Goal: Transaction & Acquisition: Book appointment/travel/reservation

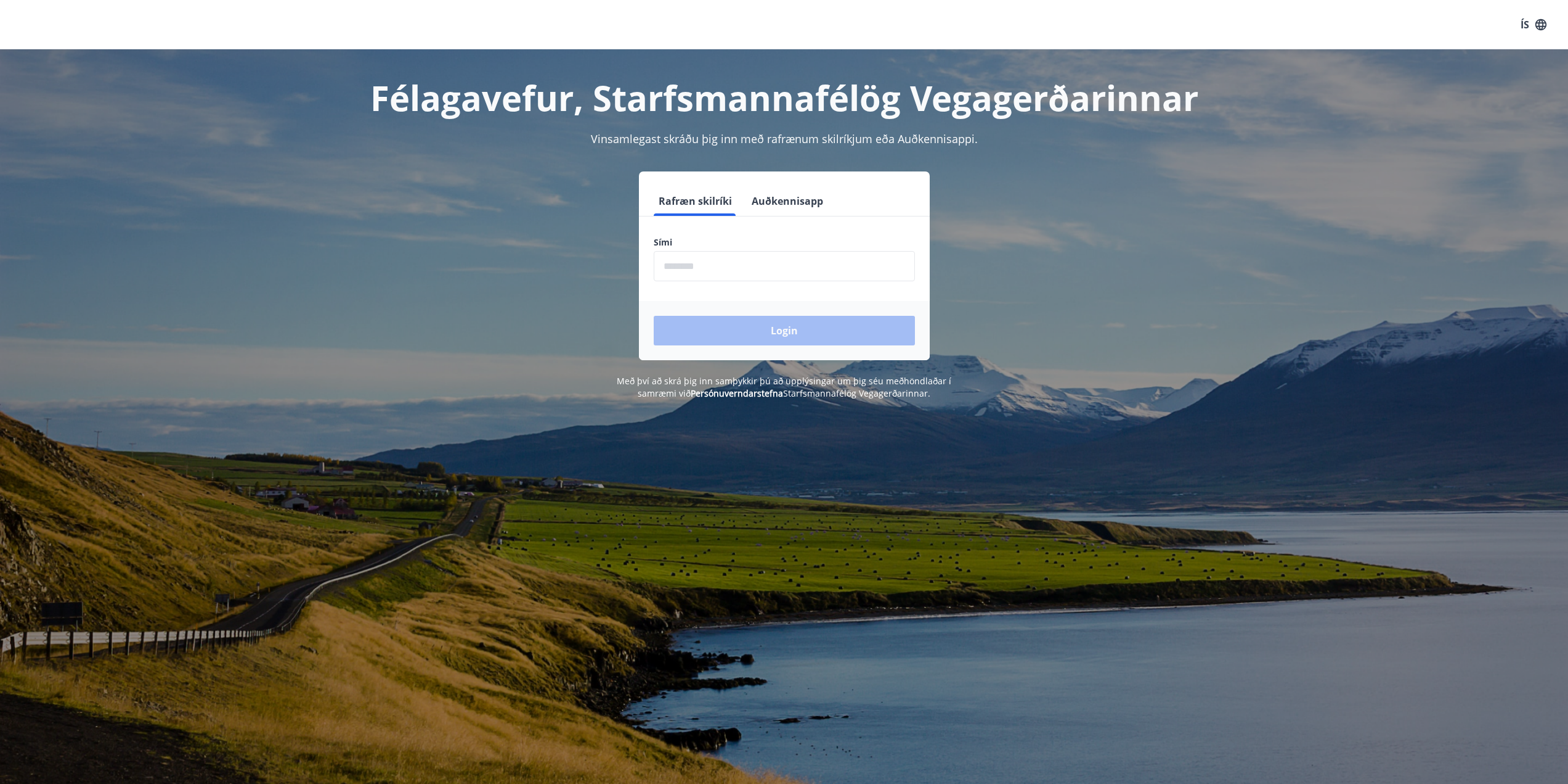
click at [720, 264] on input "phone" at bounding box center [784, 266] width 261 height 30
type input "********"
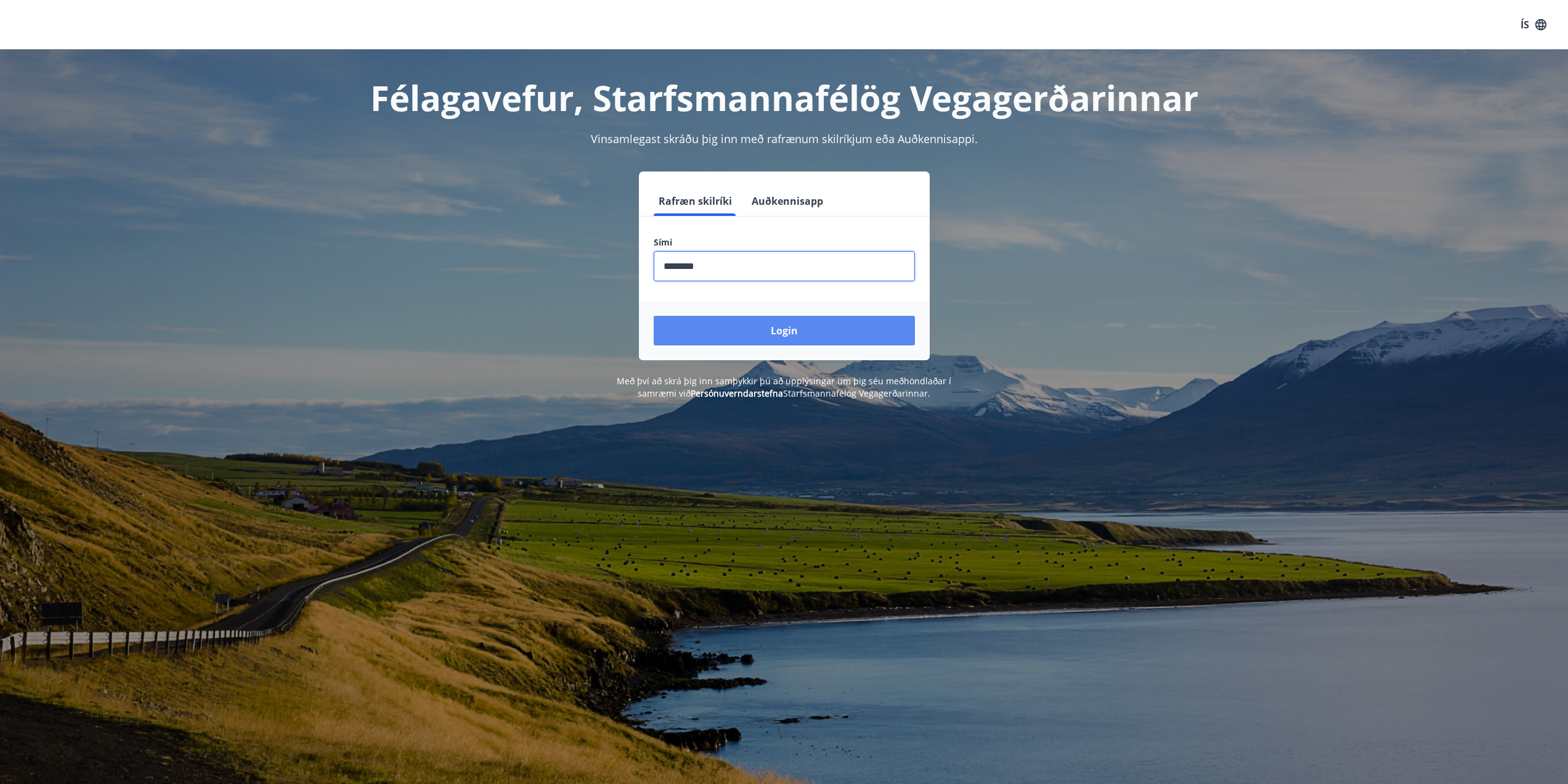
click at [742, 323] on button "Login" at bounding box center [784, 331] width 261 height 30
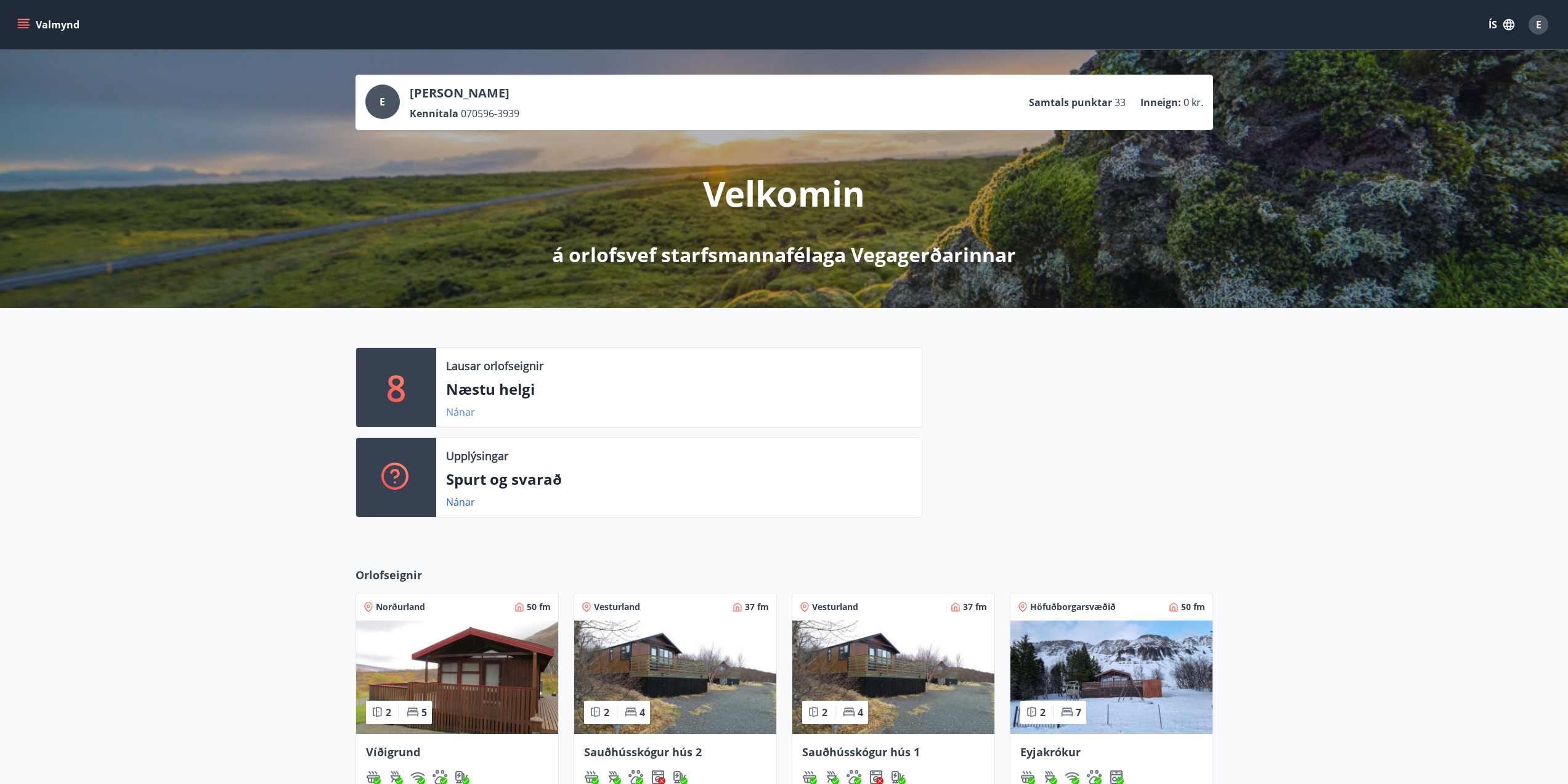
click at [454, 415] on link "Nánar" at bounding box center [460, 412] width 29 height 14
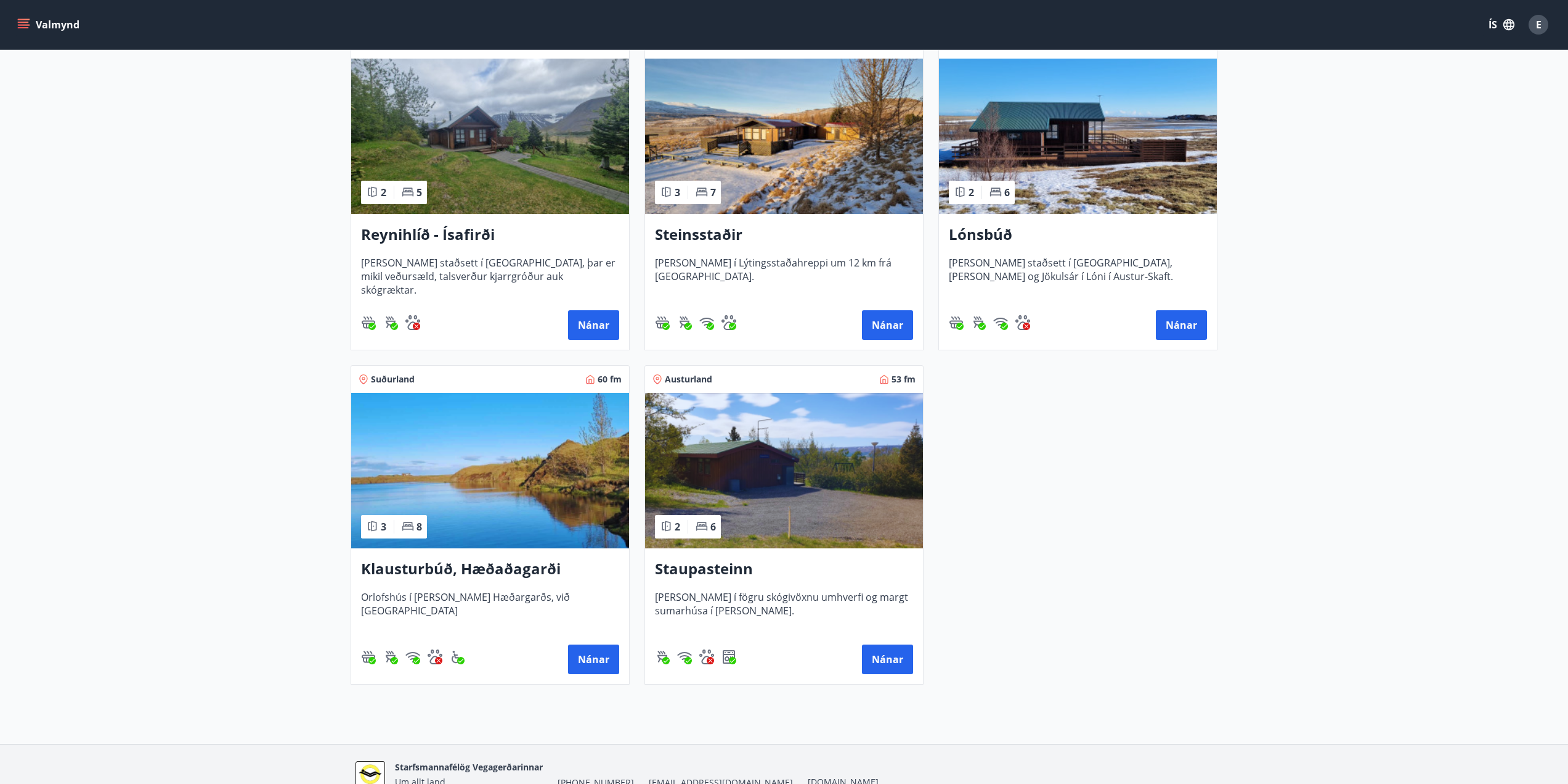
scroll to position [617, 0]
click at [893, 328] on button "Nánar" at bounding box center [888, 325] width 51 height 30
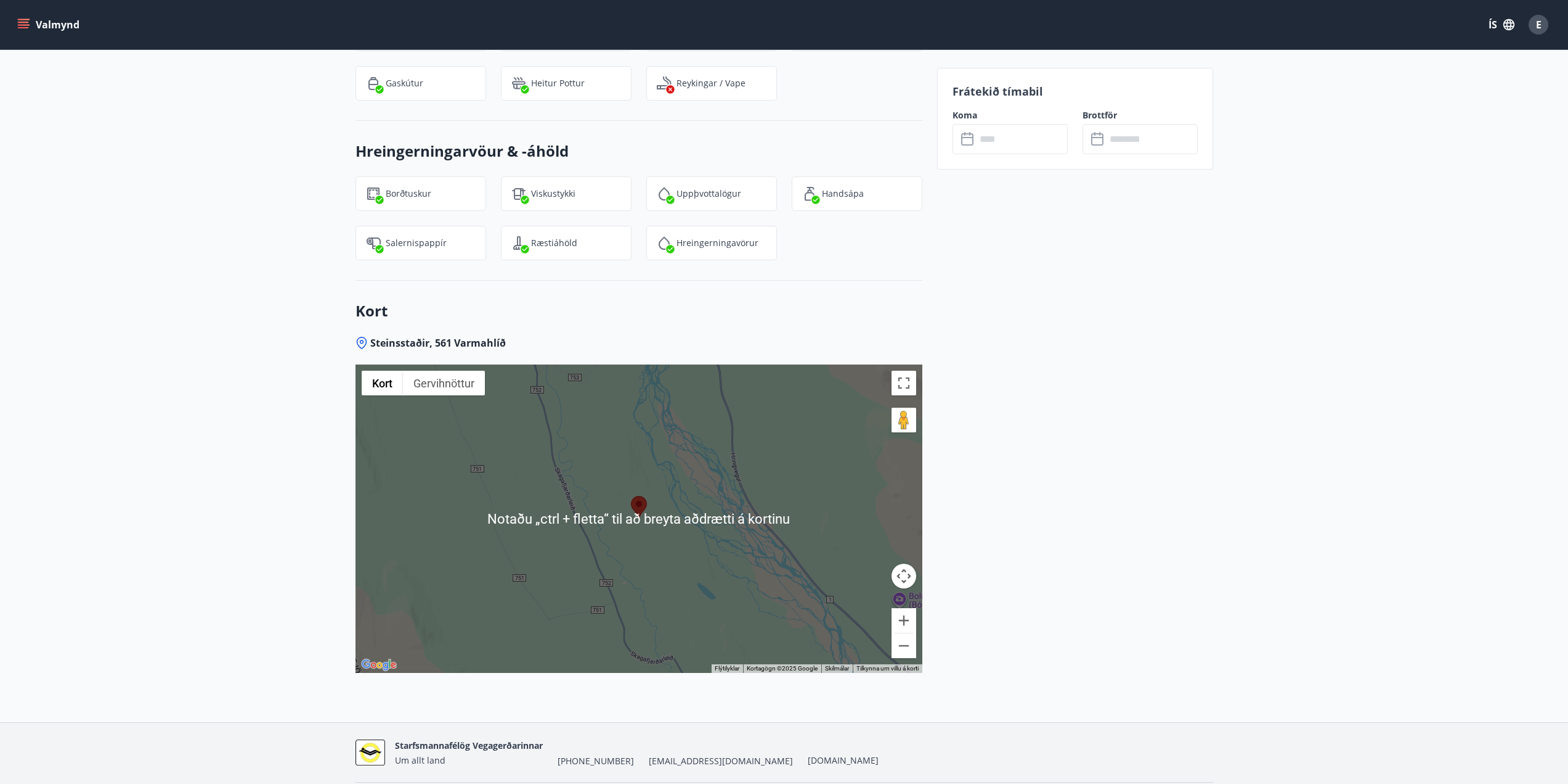
scroll to position [1582, 0]
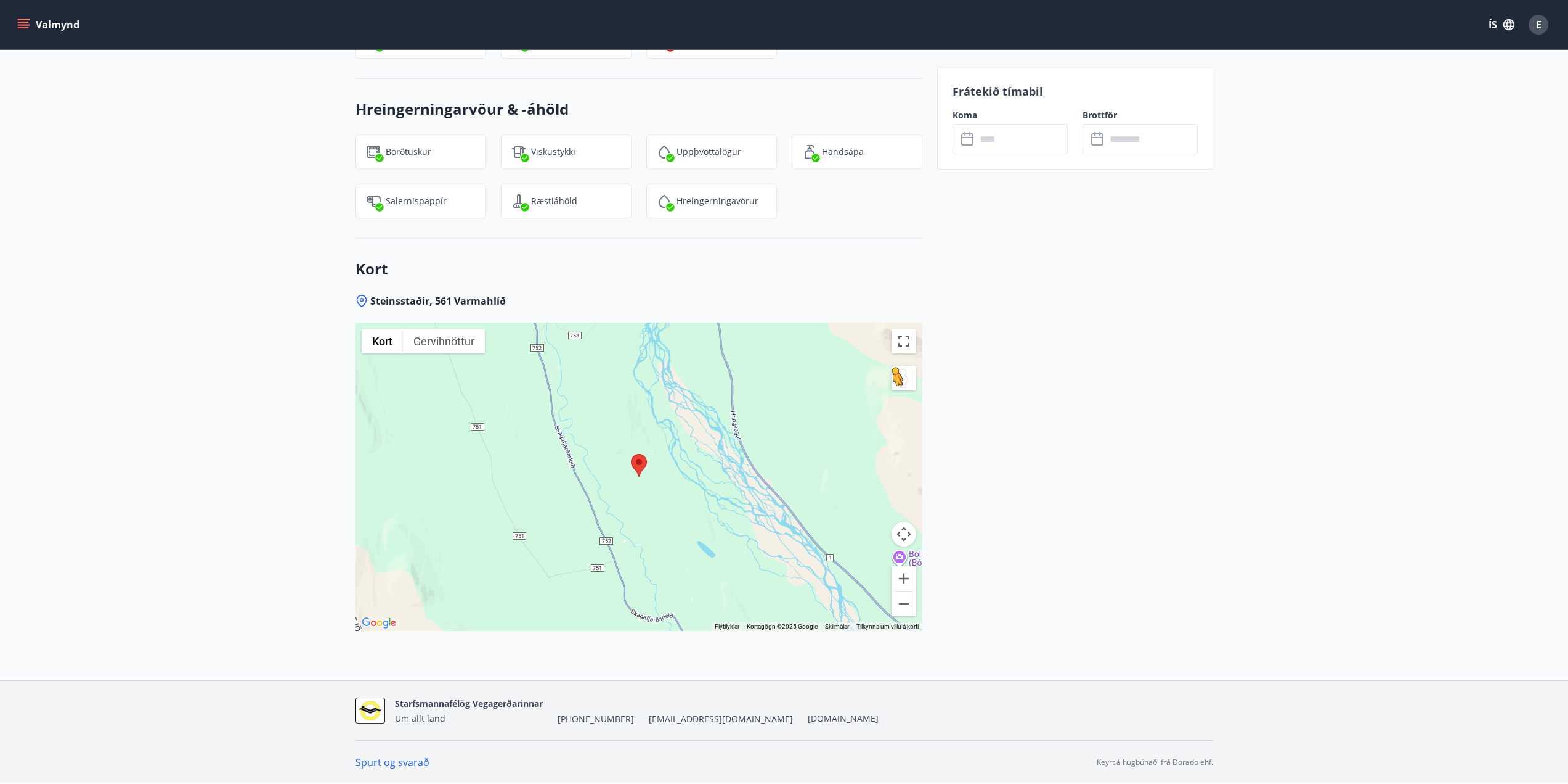
click at [908, 381] on button "Dragðu Þránd á kortið til að opna Street View" at bounding box center [903, 378] width 25 height 25
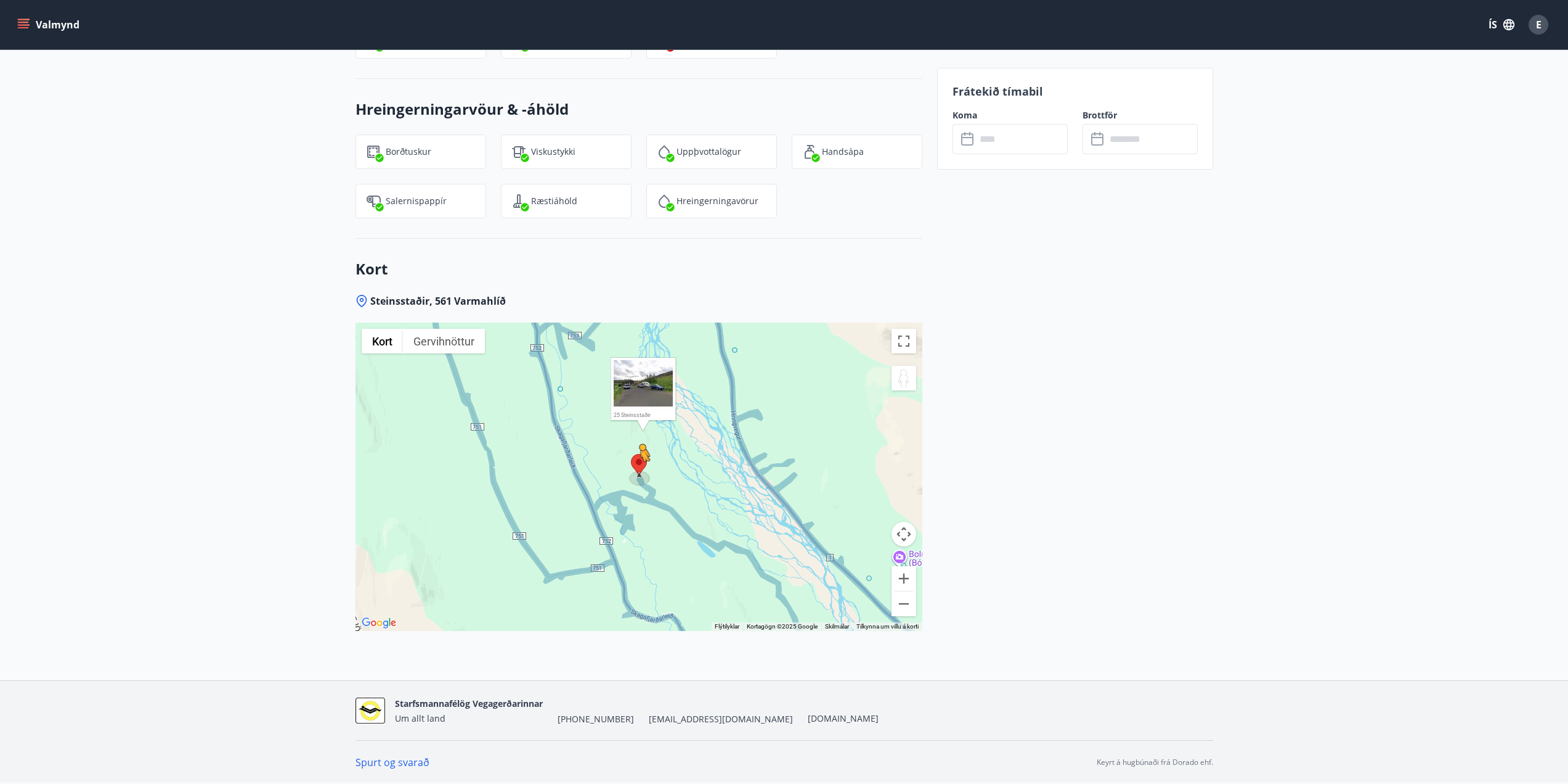
drag, startPoint x: 905, startPoint y: 380, endPoint x: 640, endPoint y: 473, distance: 280.8
click at [640, 473] on div "Ýttu á Alt + Enter til að draga með lyklaborðinu. Notaðu örvalyklana til að fær…" at bounding box center [639, 476] width 567 height 308
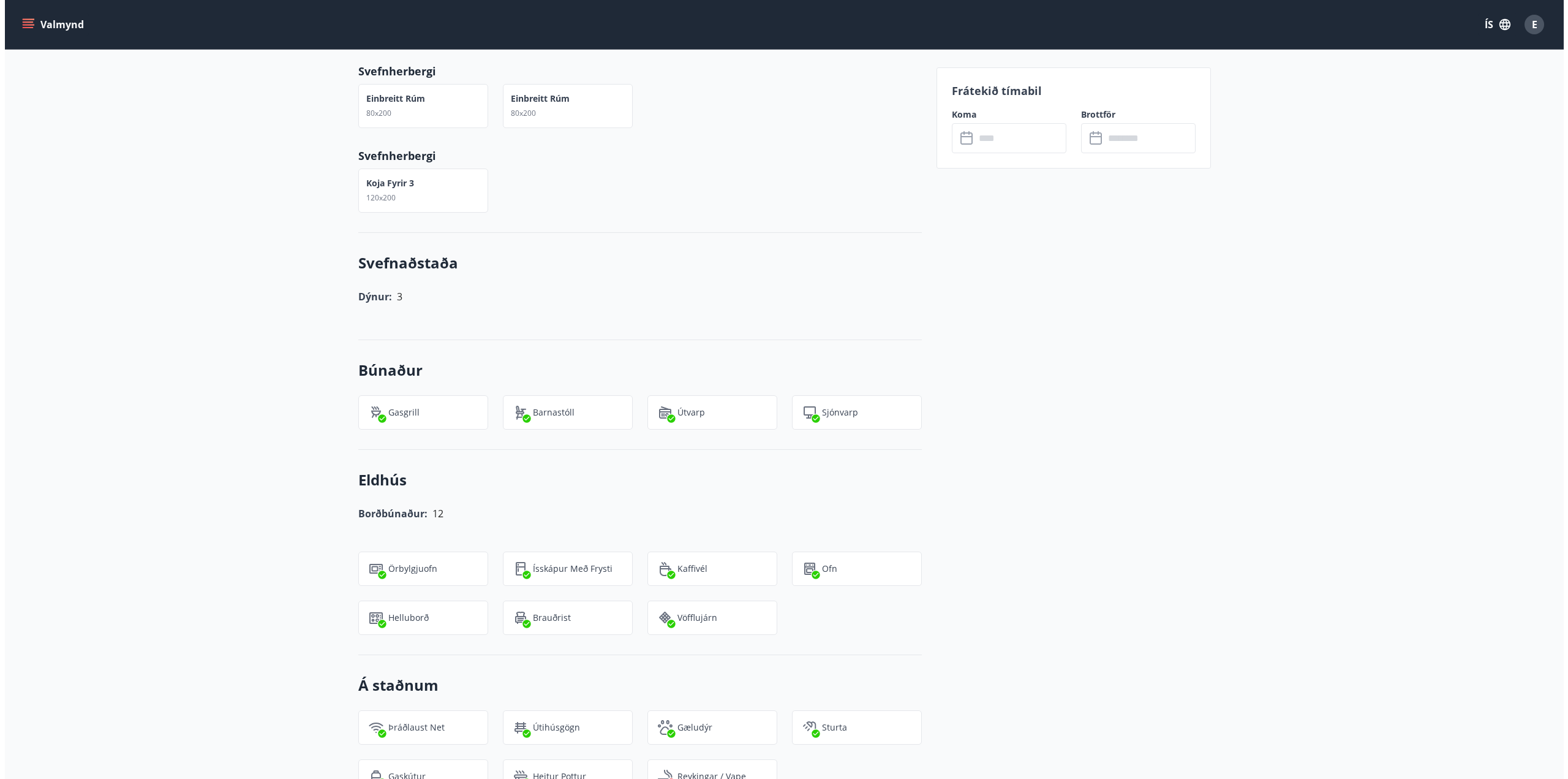
scroll to position [102, 0]
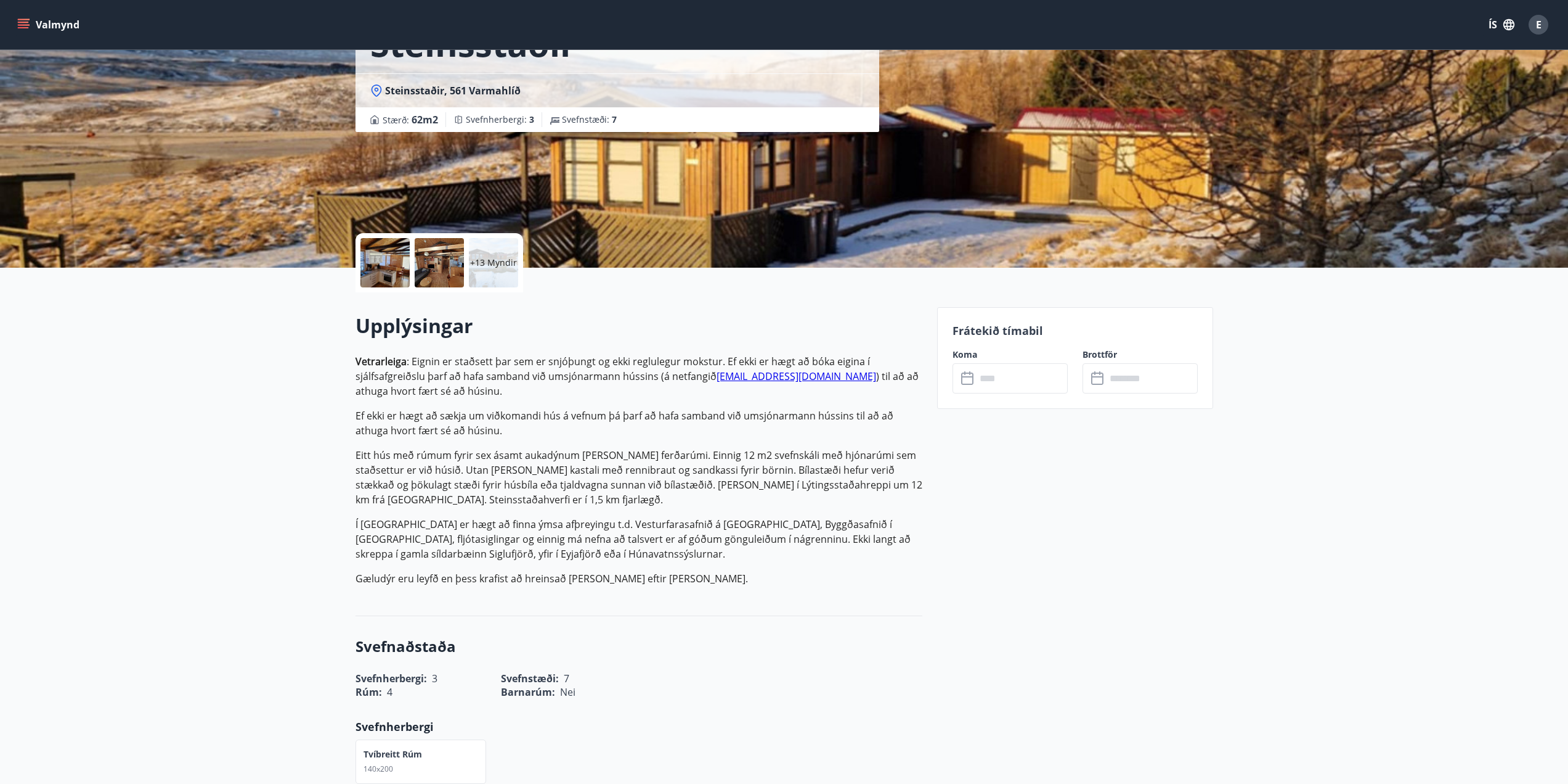
click at [382, 254] on div at bounding box center [385, 263] width 49 height 49
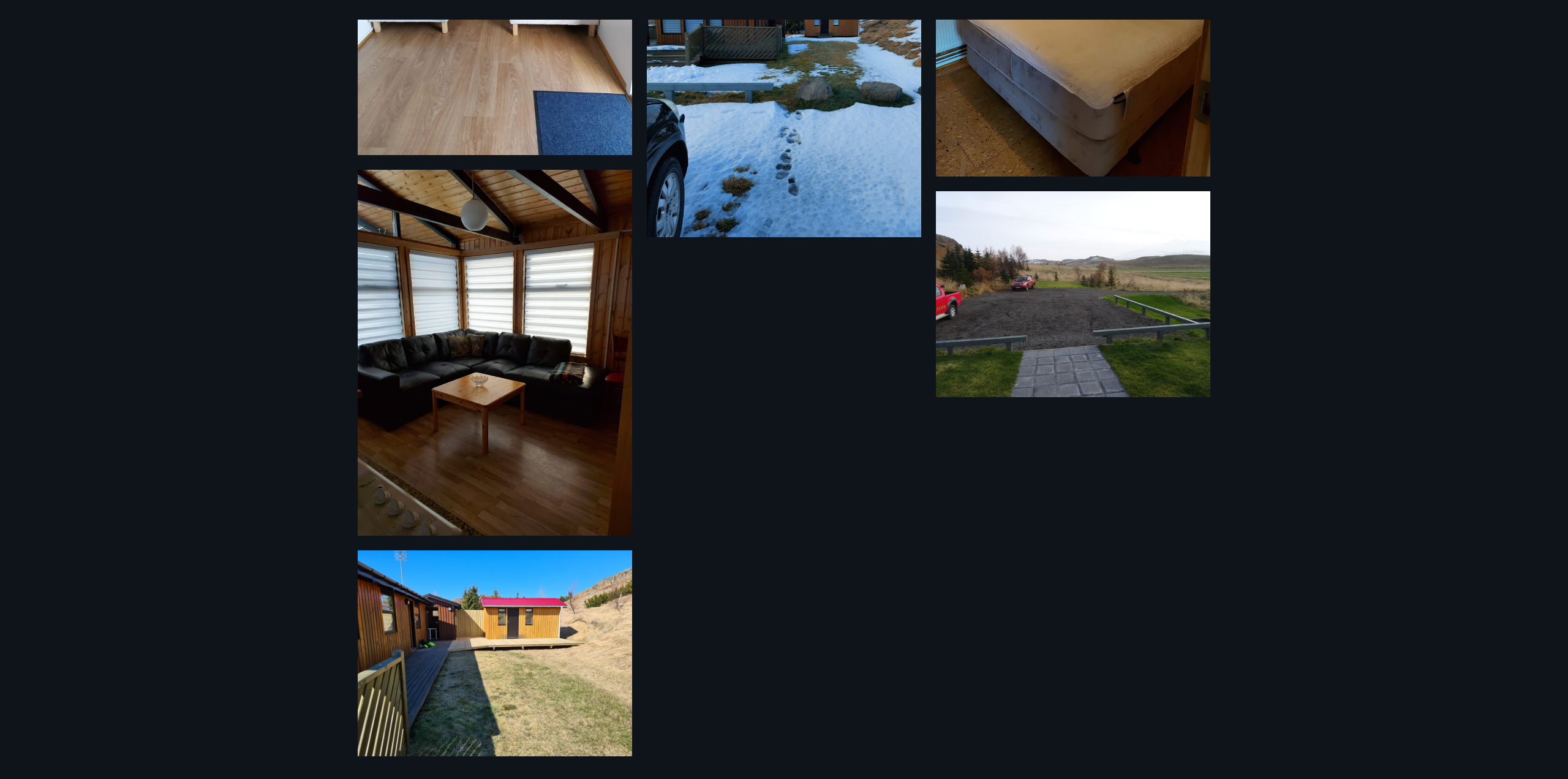
scroll to position [1621, 0]
click at [477, 590] on img at bounding box center [495, 652] width 275 height 206
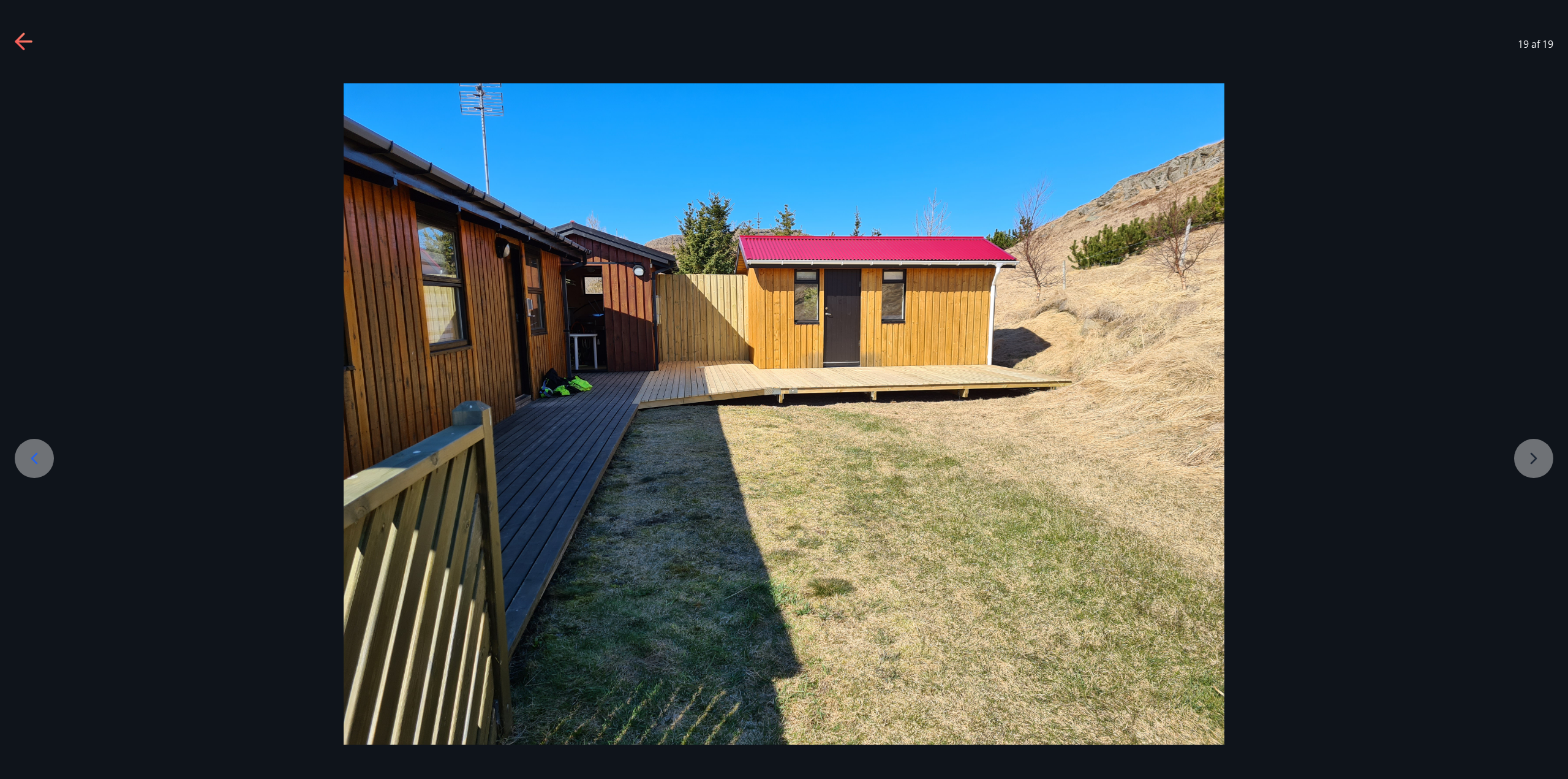
click at [35, 456] on icon at bounding box center [34, 458] width 20 height 20
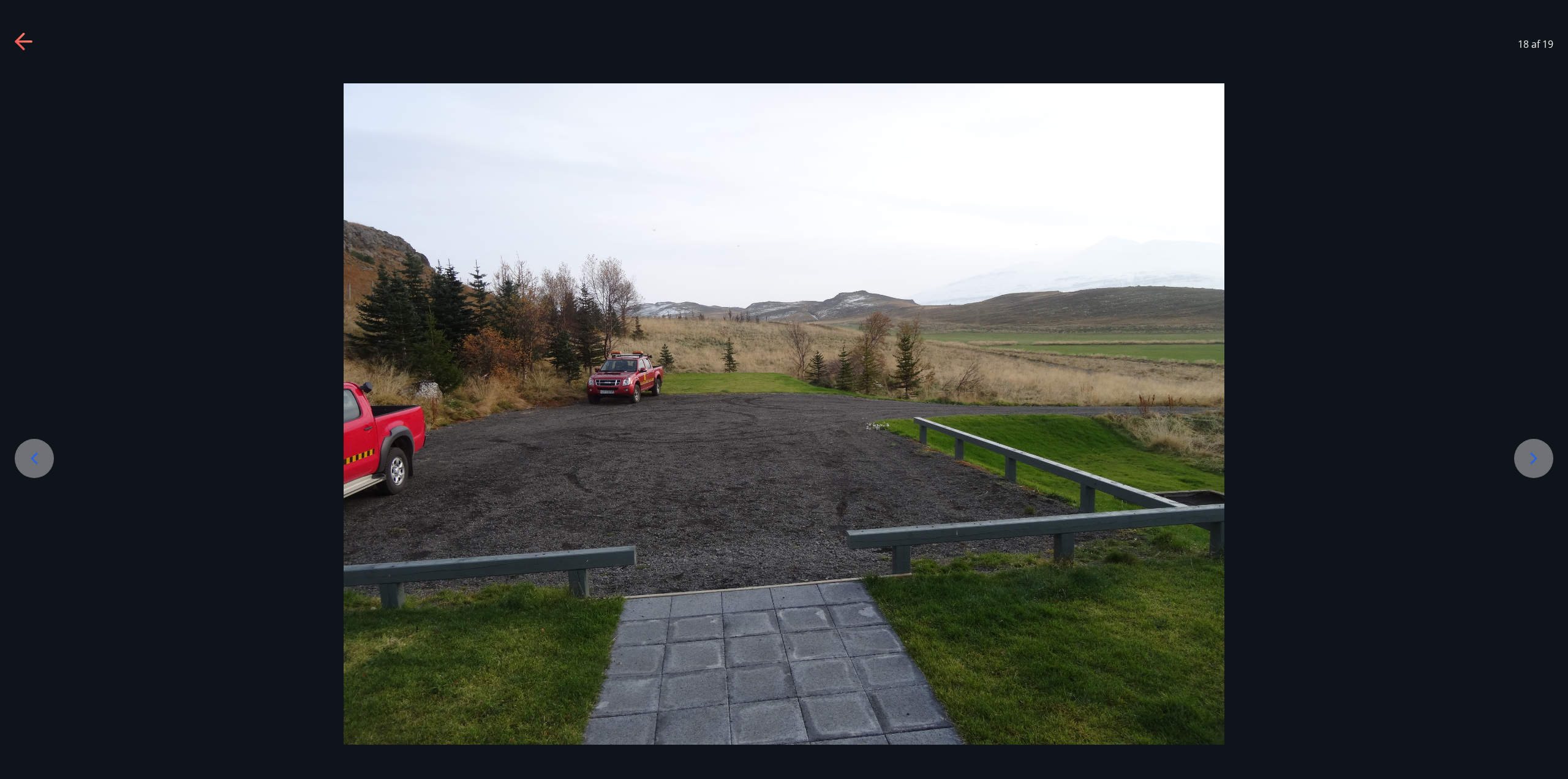
click at [34, 456] on icon at bounding box center [34, 458] width 7 height 12
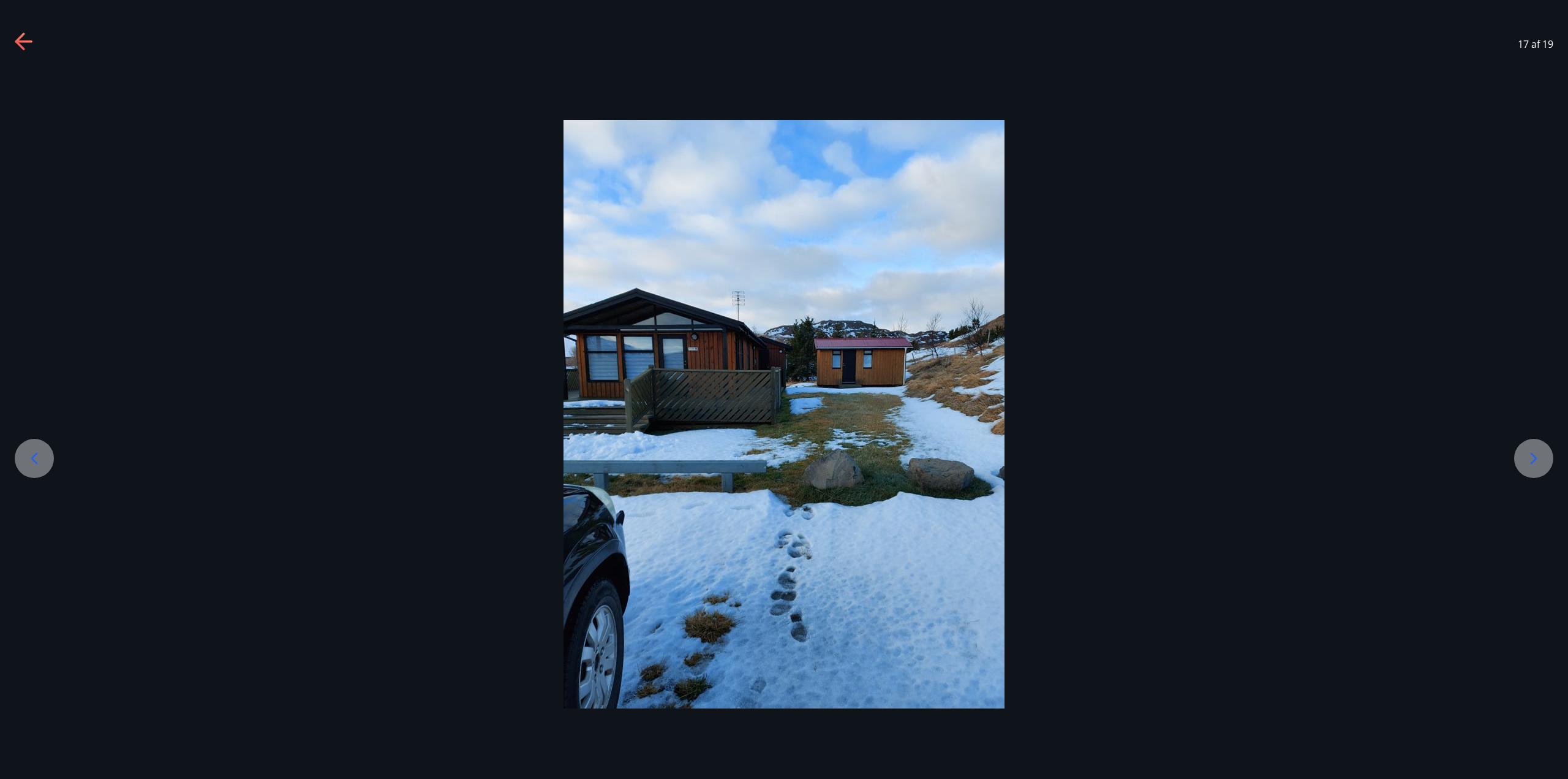
click at [34, 456] on icon at bounding box center [34, 458] width 7 height 12
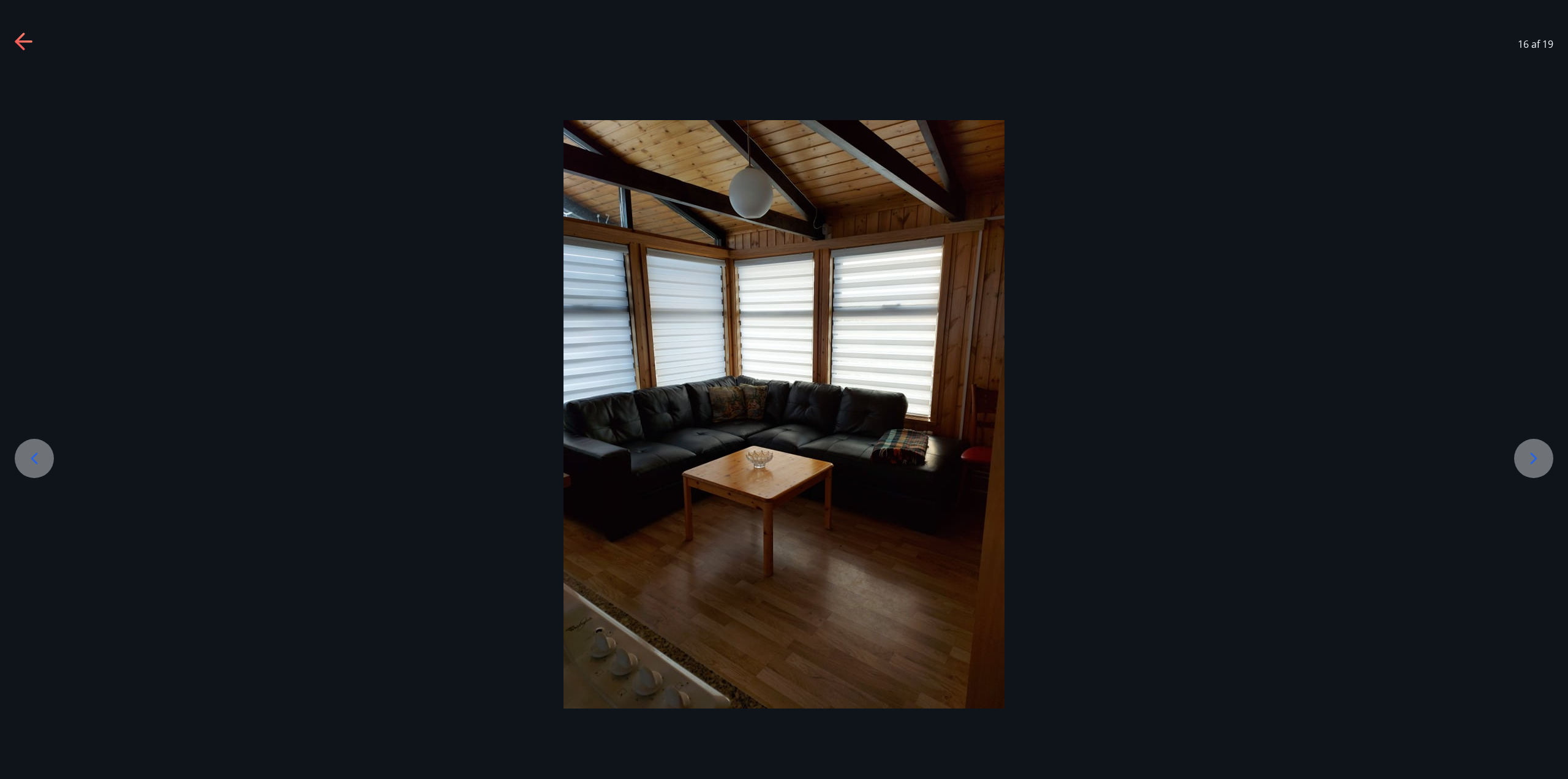
click at [34, 456] on icon at bounding box center [34, 458] width 7 height 12
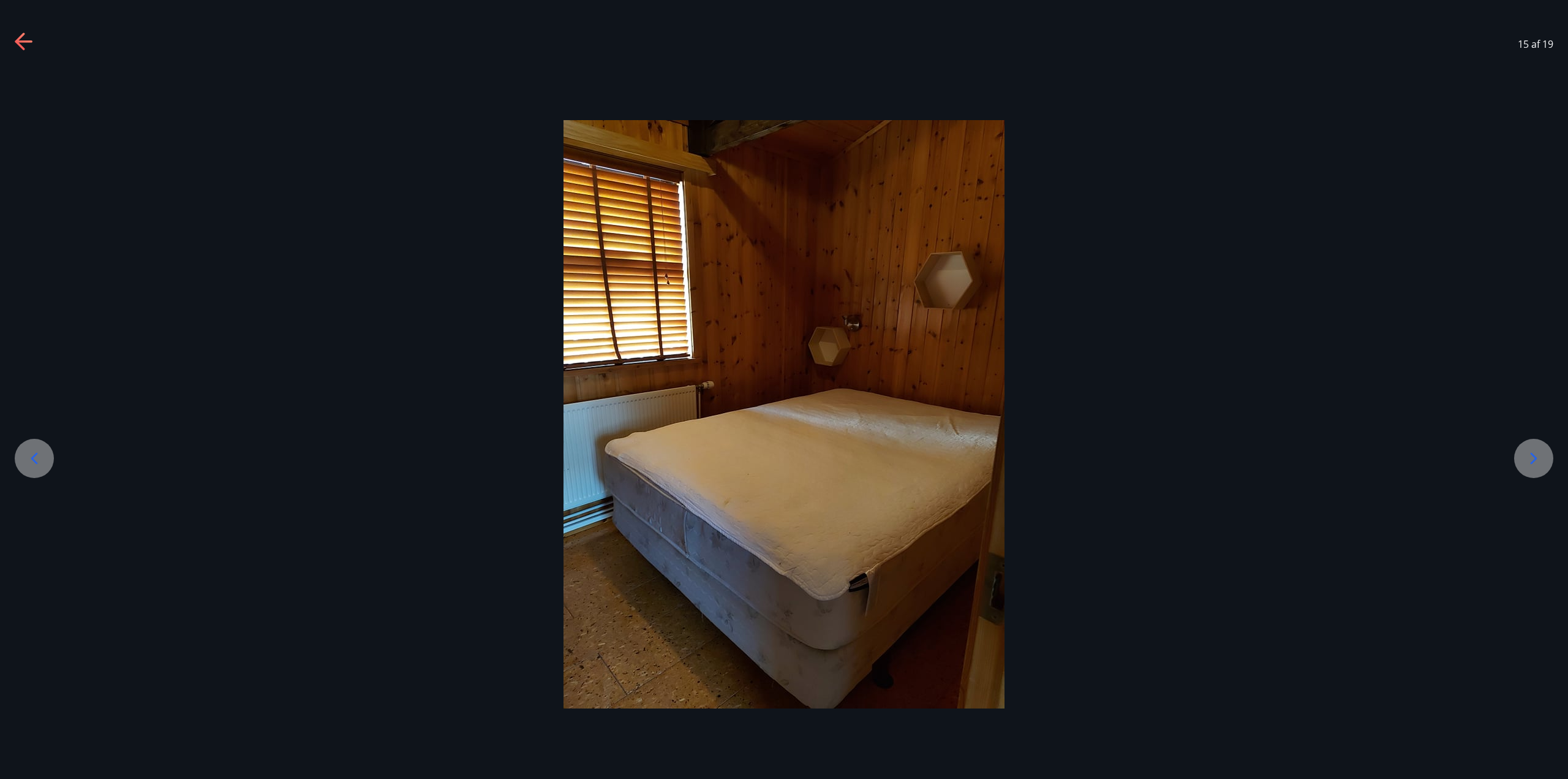
click at [1520, 456] on div at bounding box center [1534, 458] width 39 height 39
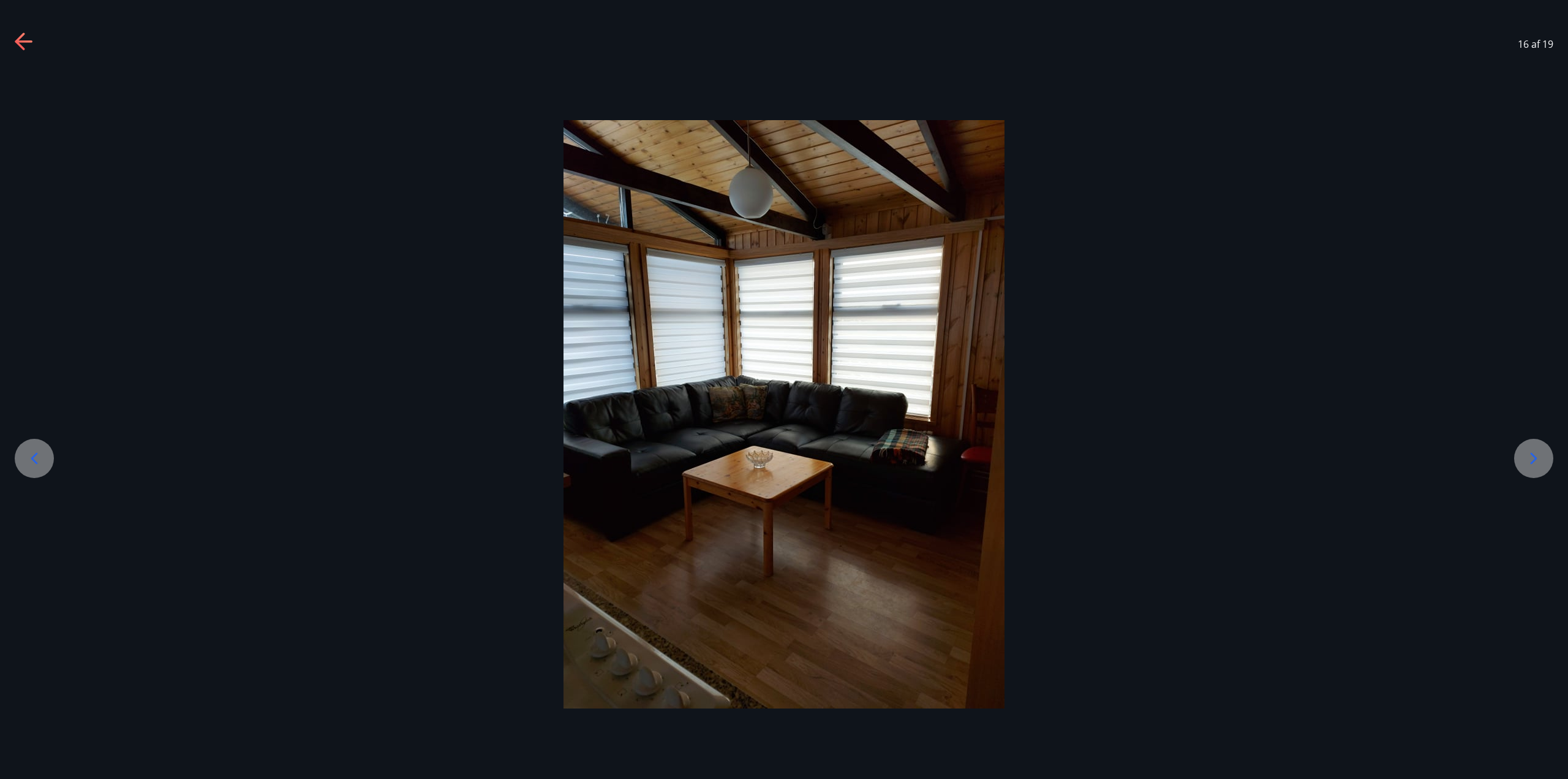
click at [31, 457] on icon at bounding box center [34, 458] width 20 height 20
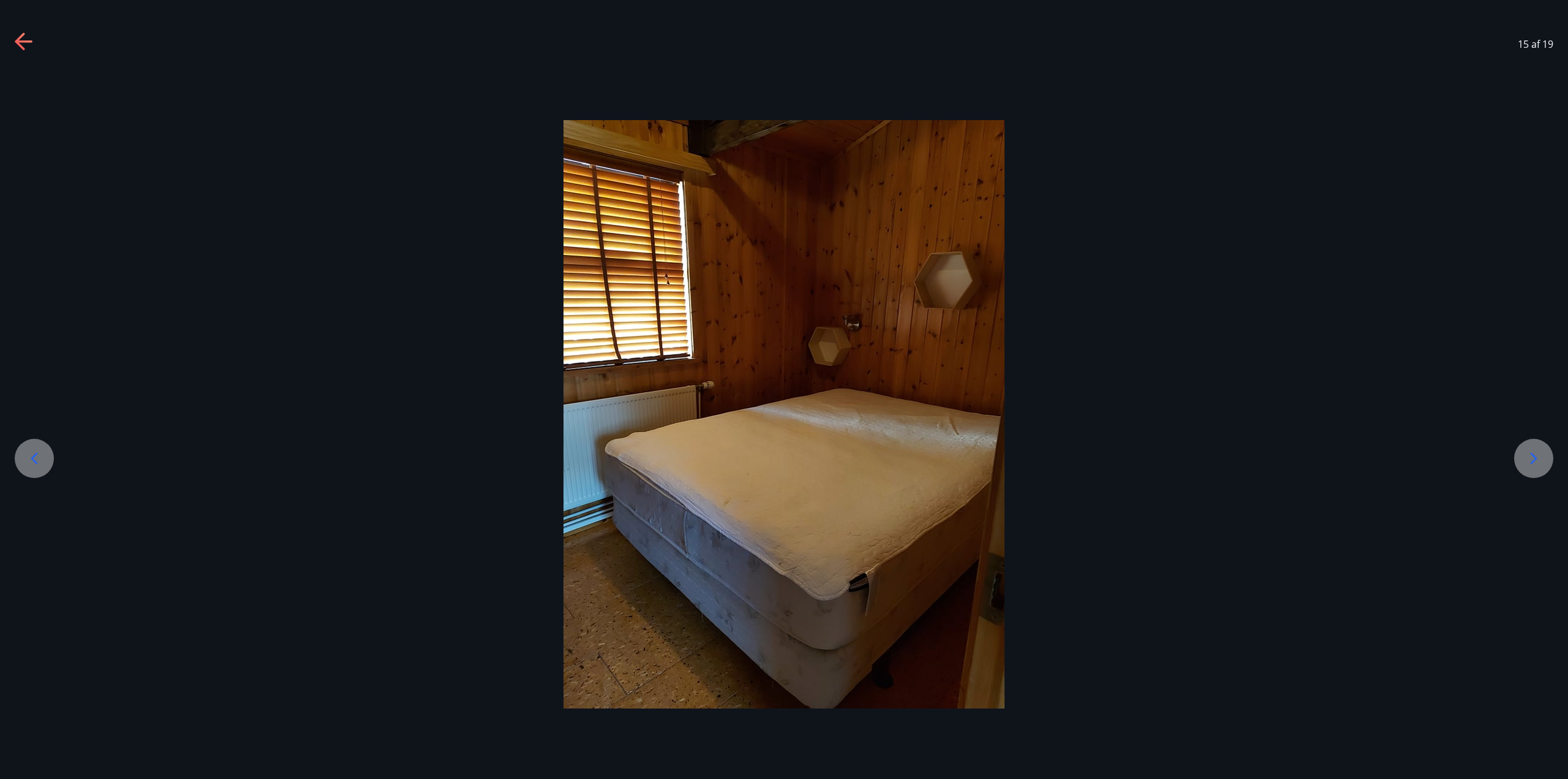
click at [31, 457] on icon at bounding box center [34, 458] width 20 height 20
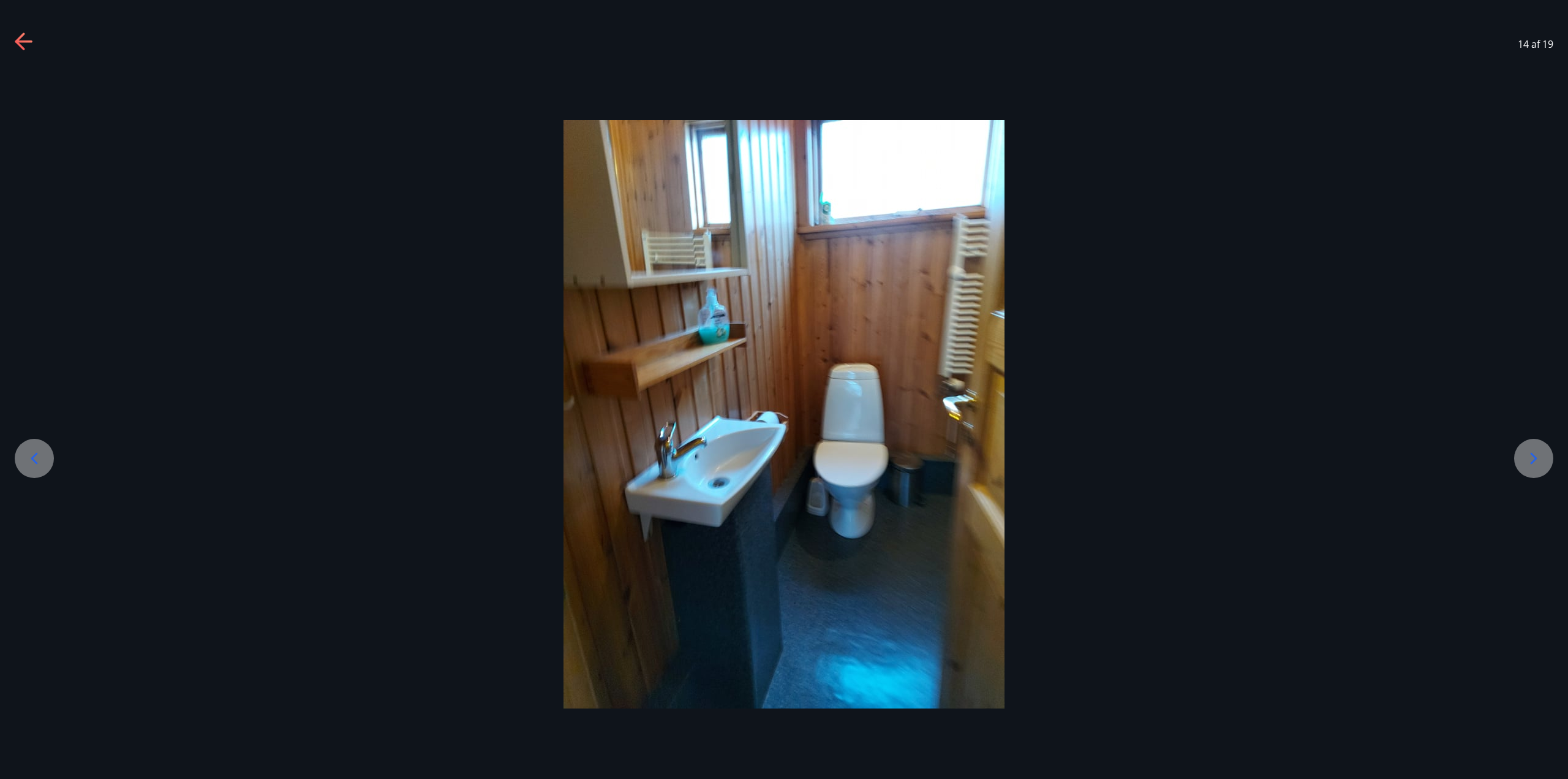
click at [31, 457] on icon at bounding box center [34, 458] width 20 height 20
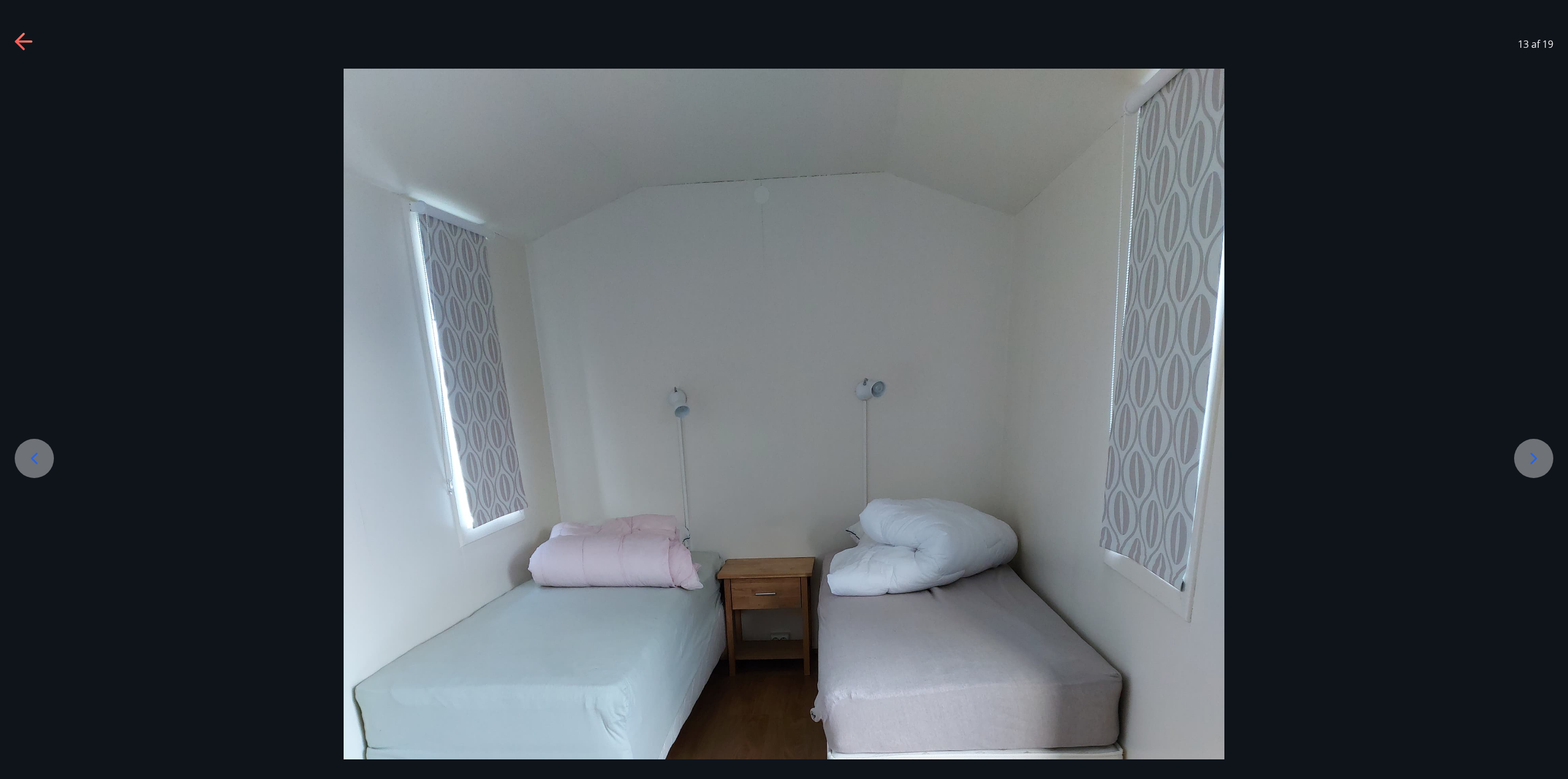
click at [31, 456] on icon at bounding box center [34, 458] width 20 height 20
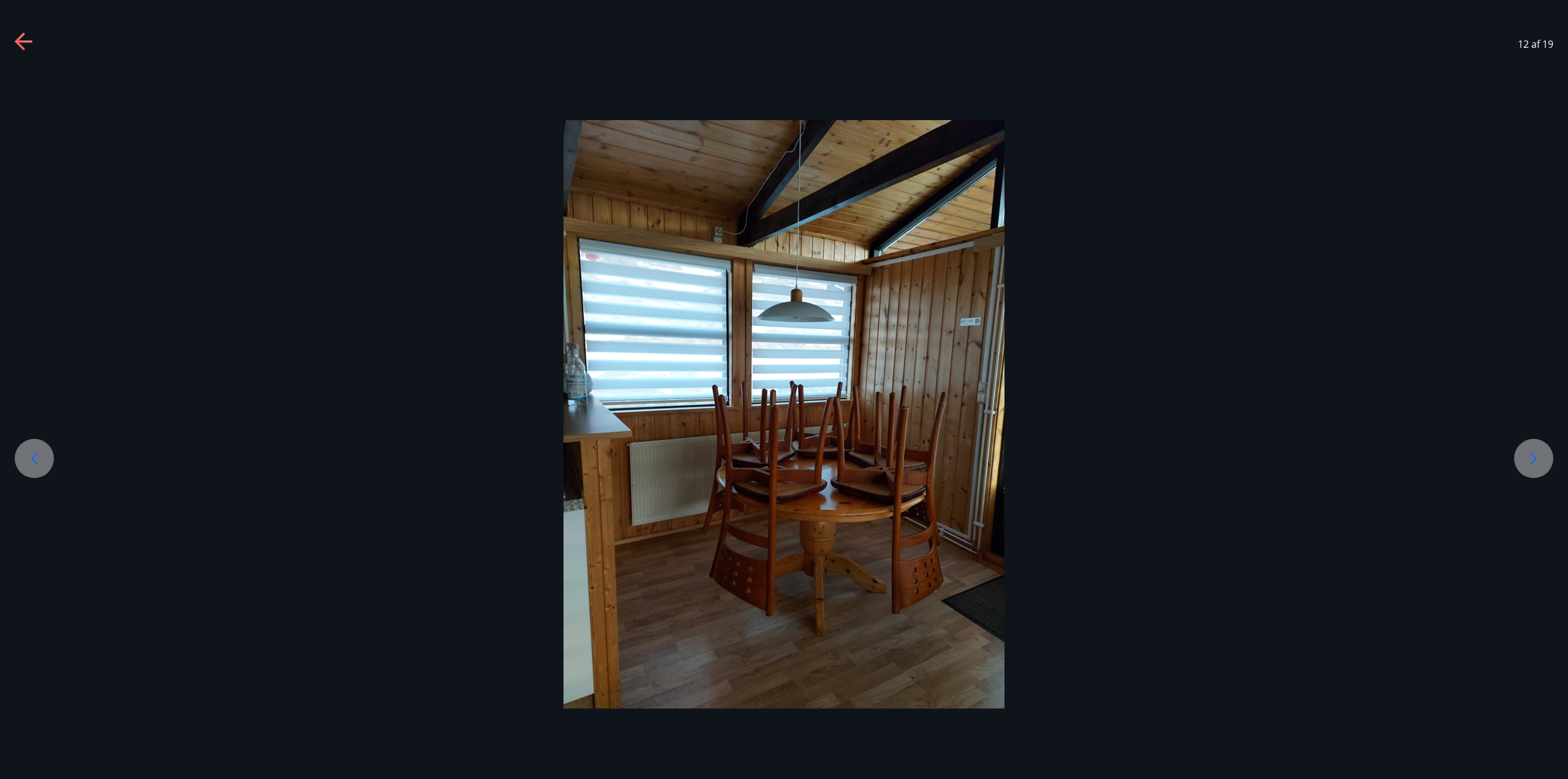
click at [31, 456] on icon at bounding box center [34, 458] width 20 height 20
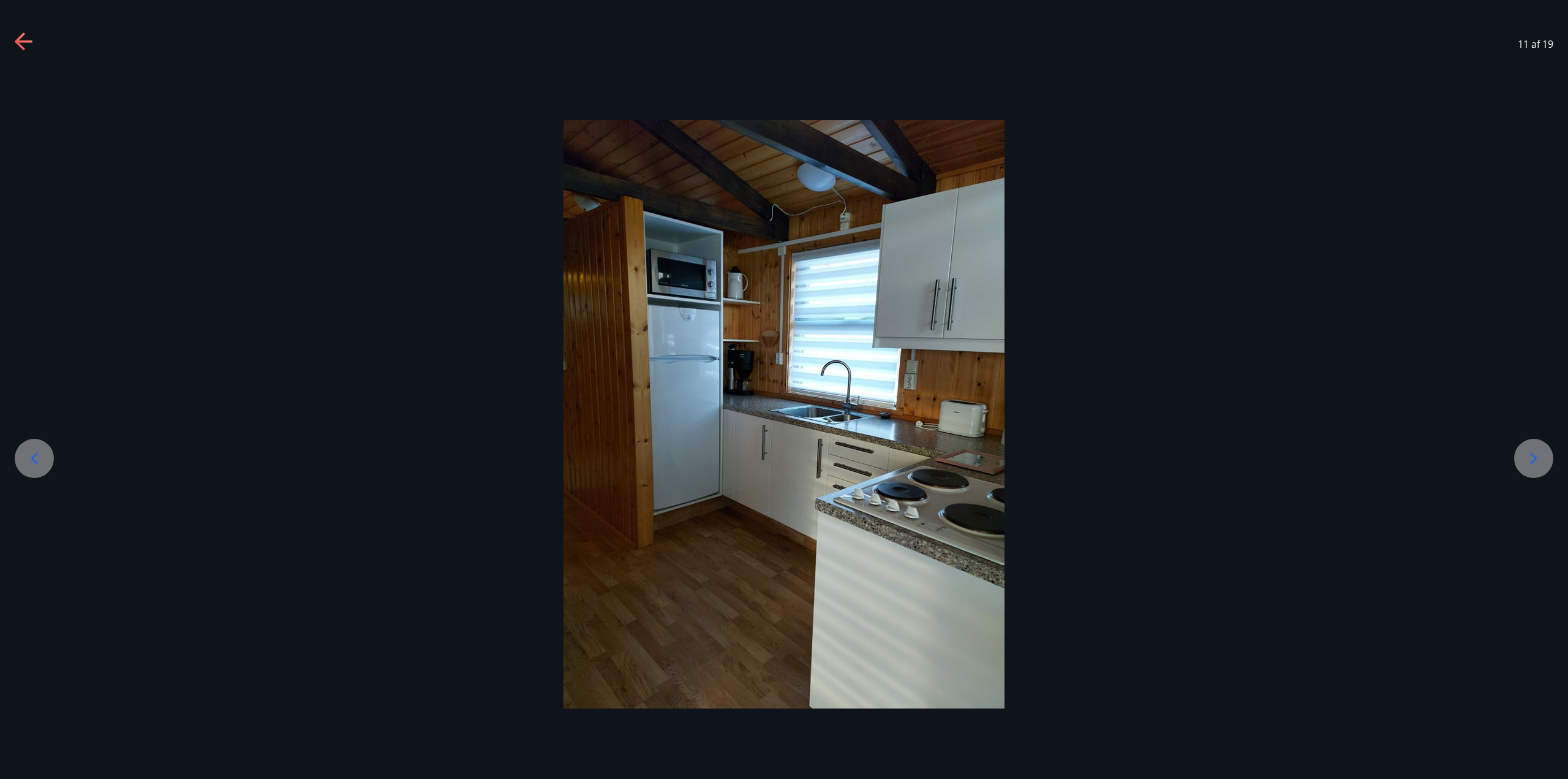
click at [31, 456] on icon at bounding box center [34, 458] width 20 height 20
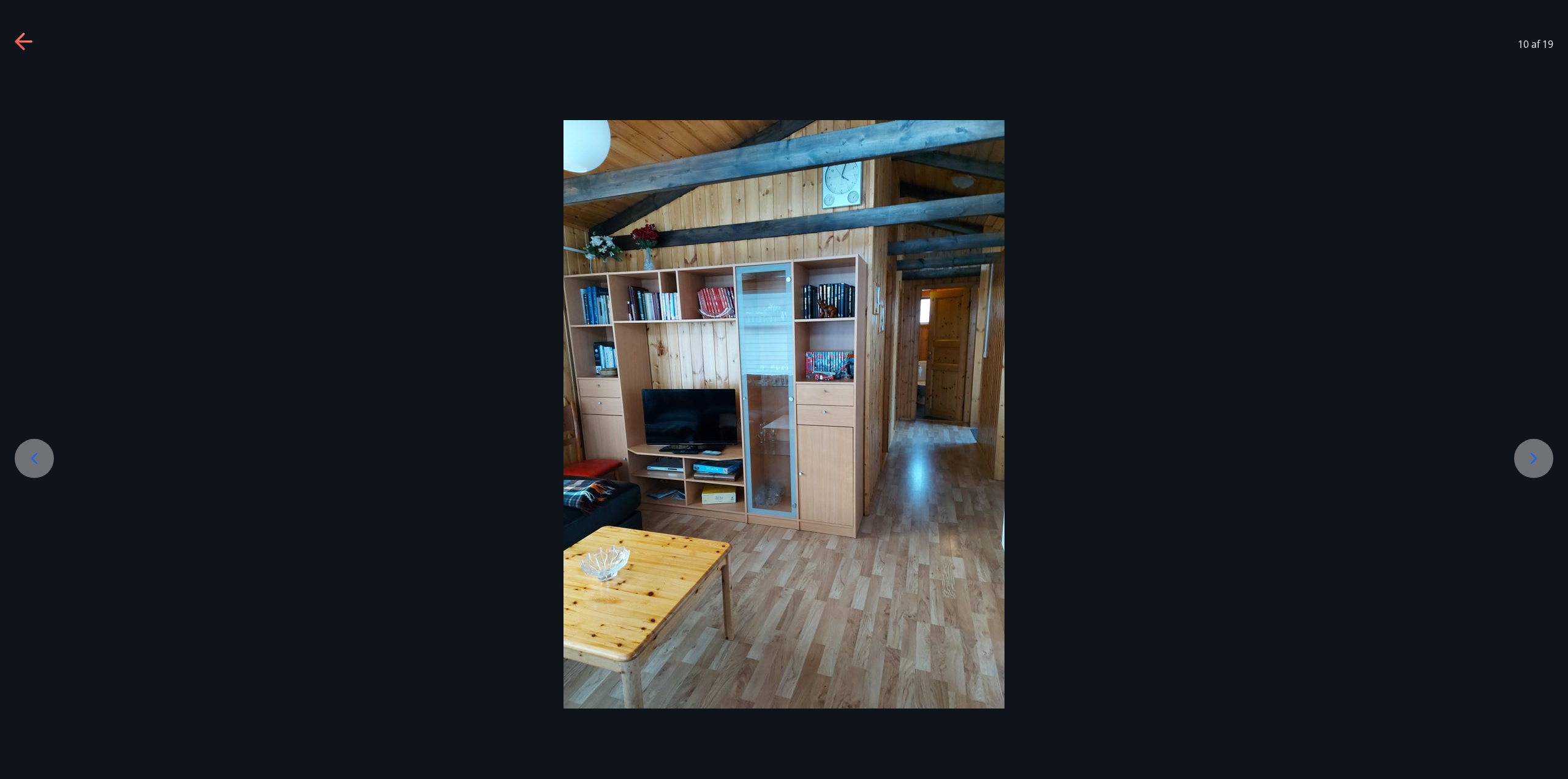
click at [31, 456] on icon at bounding box center [34, 458] width 20 height 20
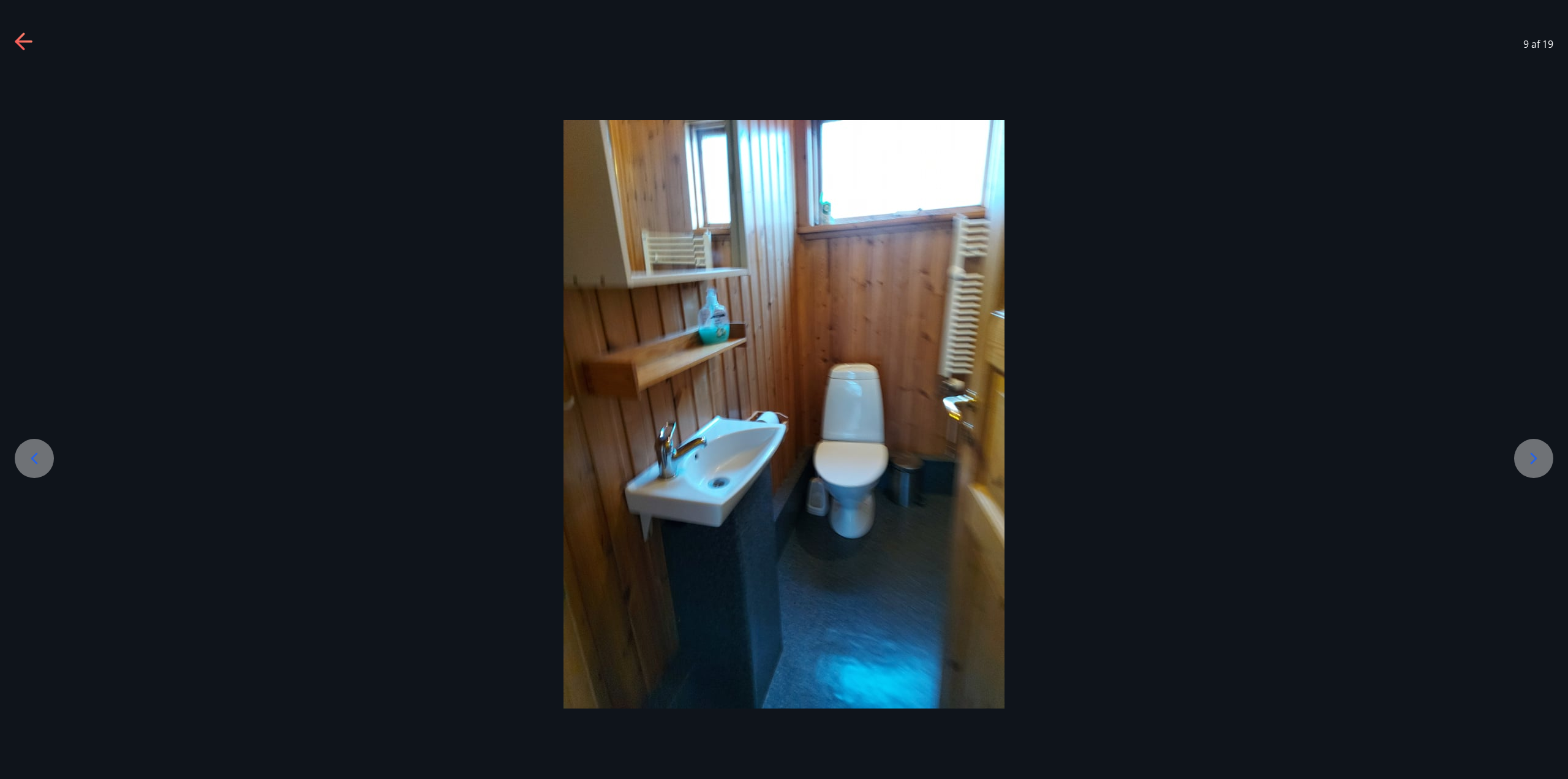
click at [31, 456] on icon at bounding box center [34, 458] width 20 height 20
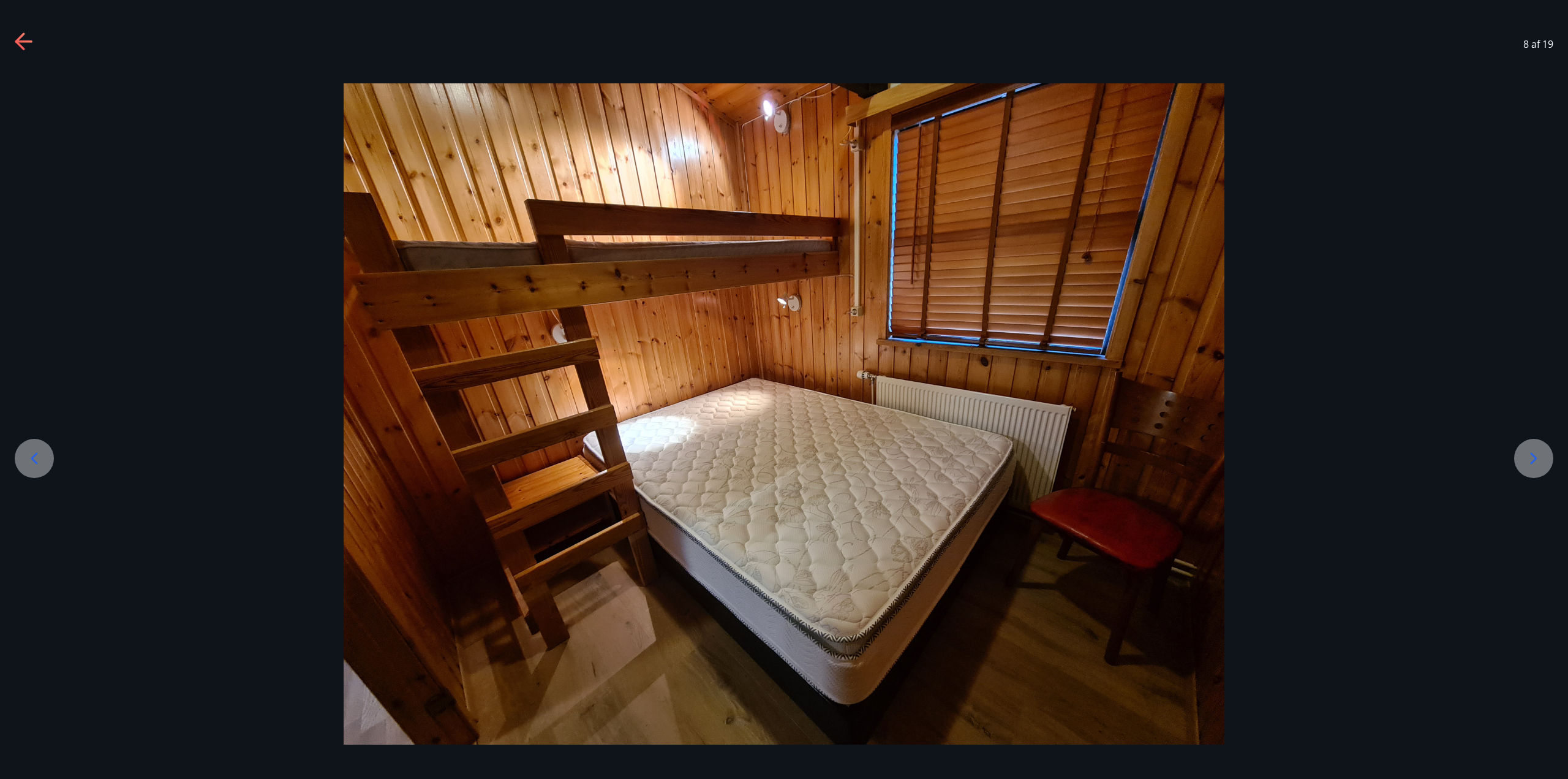
click at [31, 456] on icon at bounding box center [34, 458] width 20 height 20
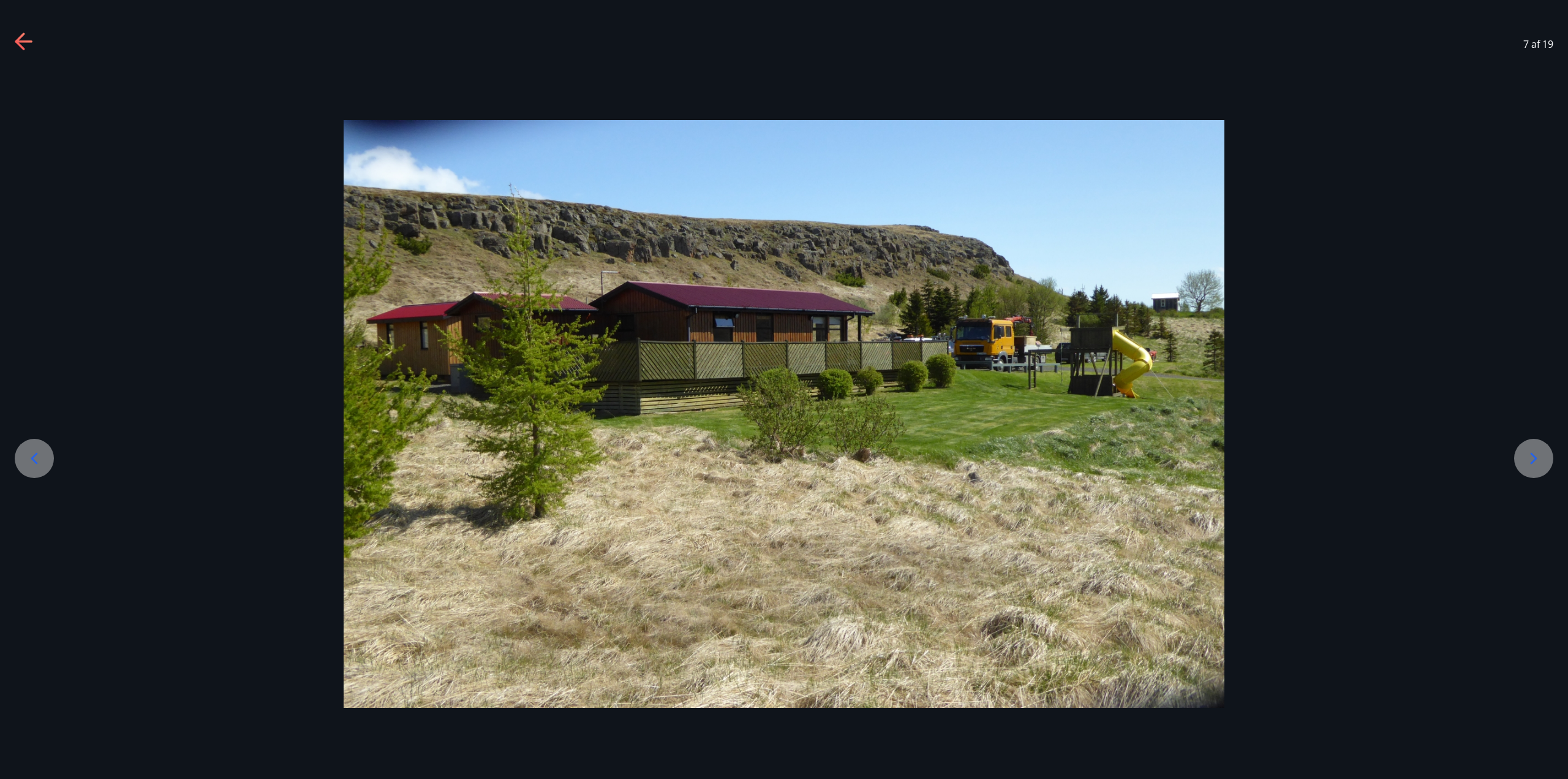
click at [31, 456] on icon at bounding box center [34, 458] width 20 height 20
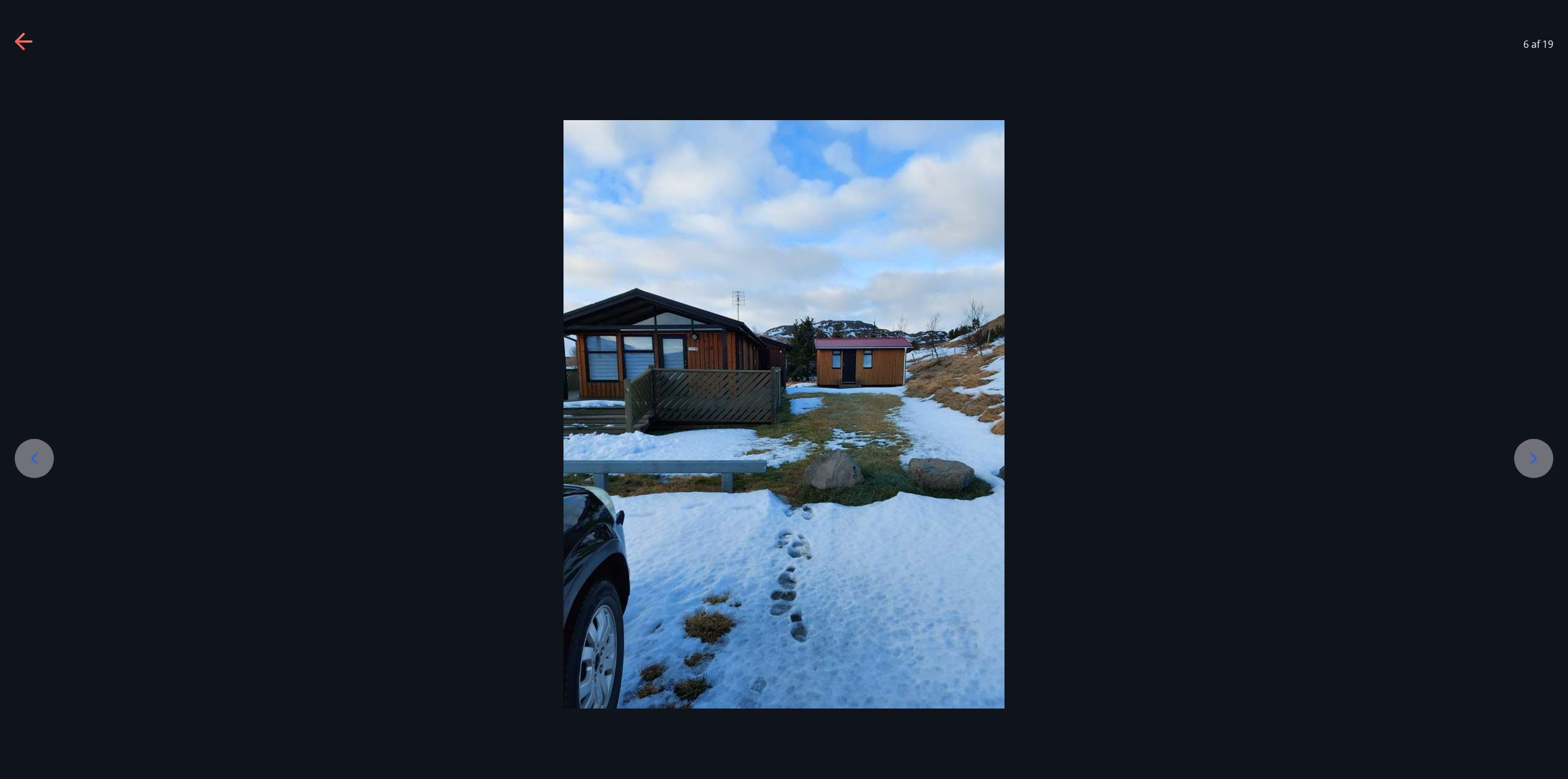
click at [31, 456] on icon at bounding box center [34, 458] width 20 height 20
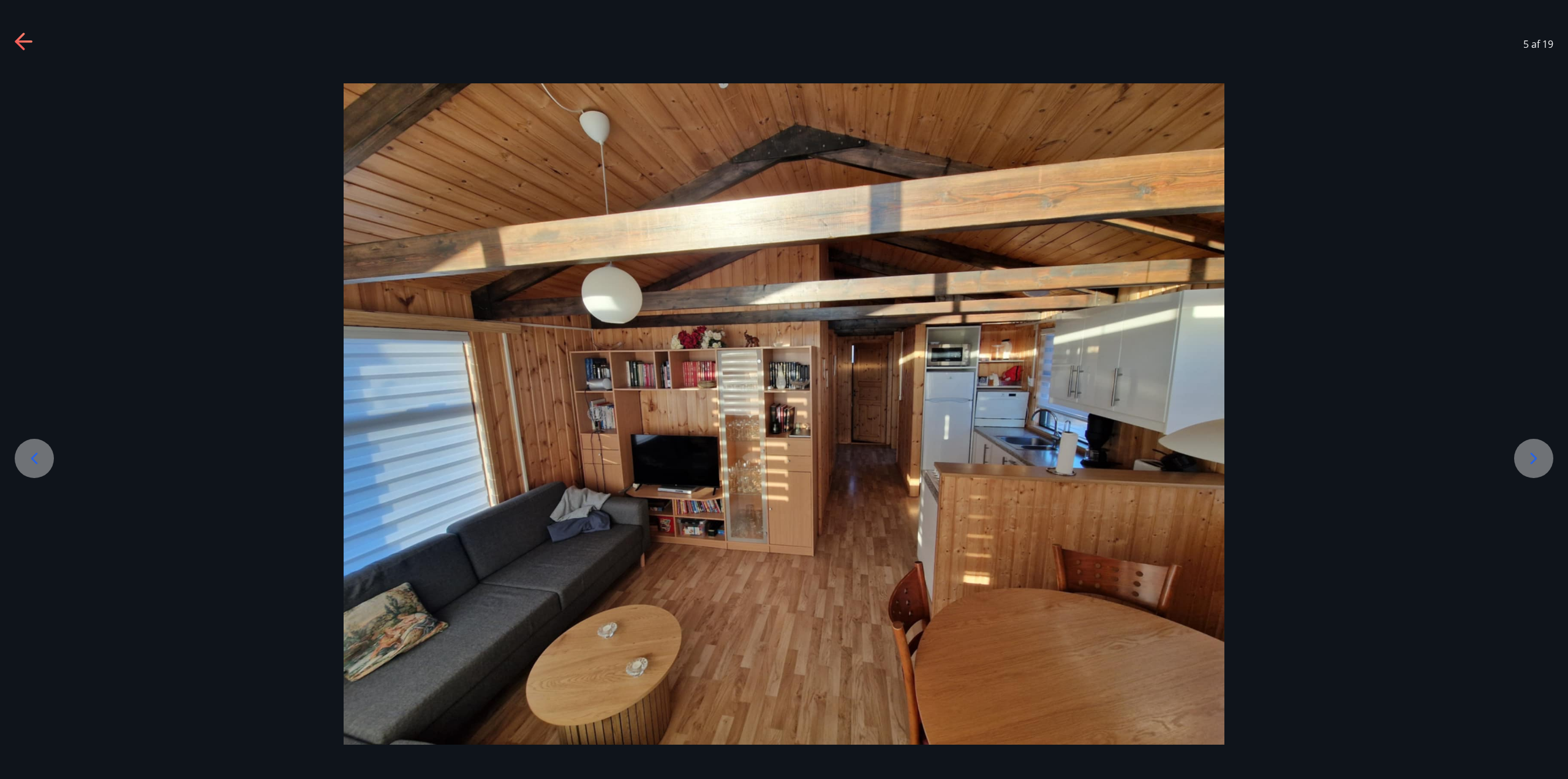
click at [31, 456] on icon at bounding box center [34, 458] width 20 height 20
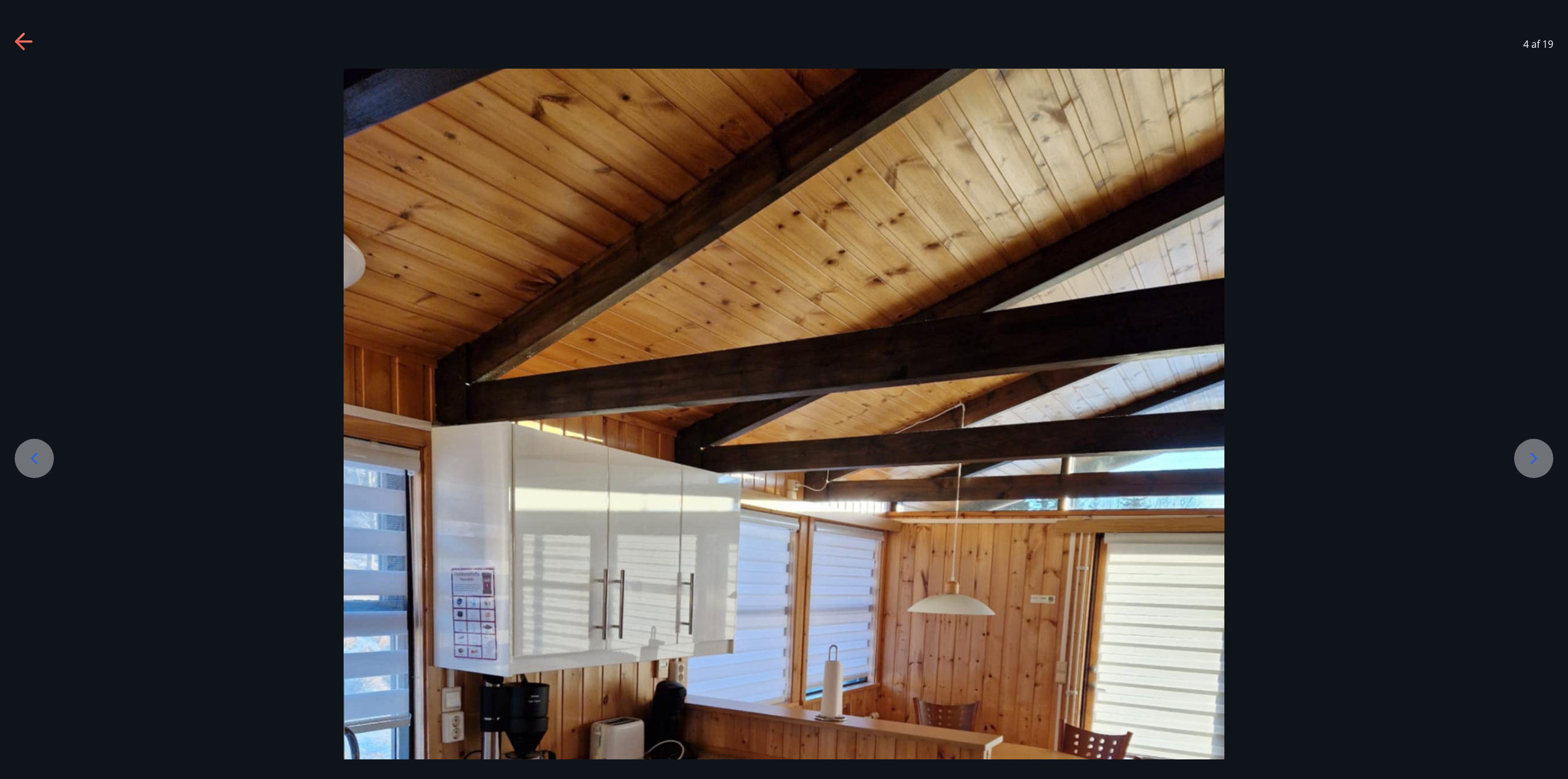
click at [31, 456] on icon at bounding box center [34, 458] width 20 height 20
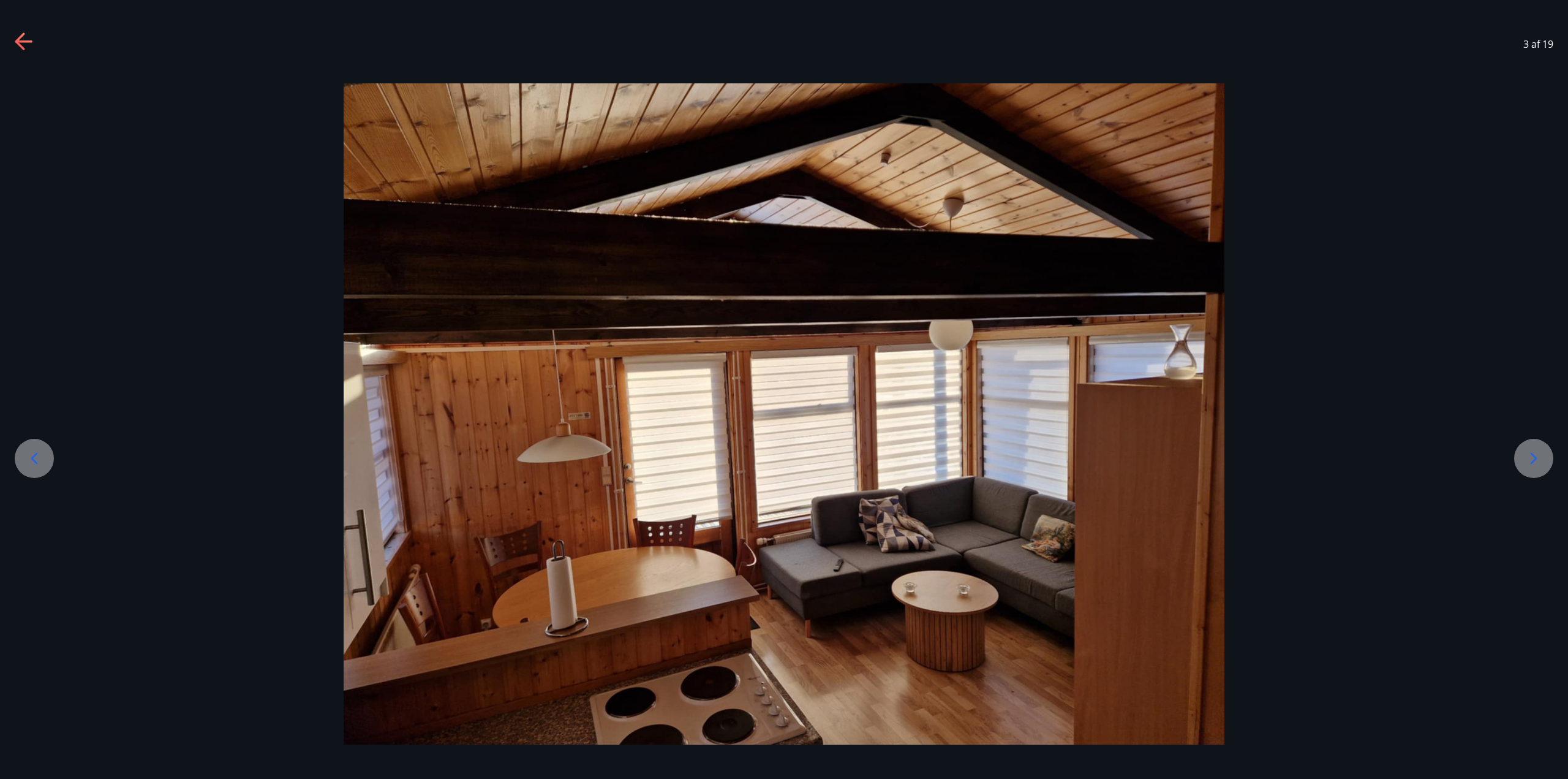
click at [31, 456] on icon at bounding box center [34, 458] width 20 height 20
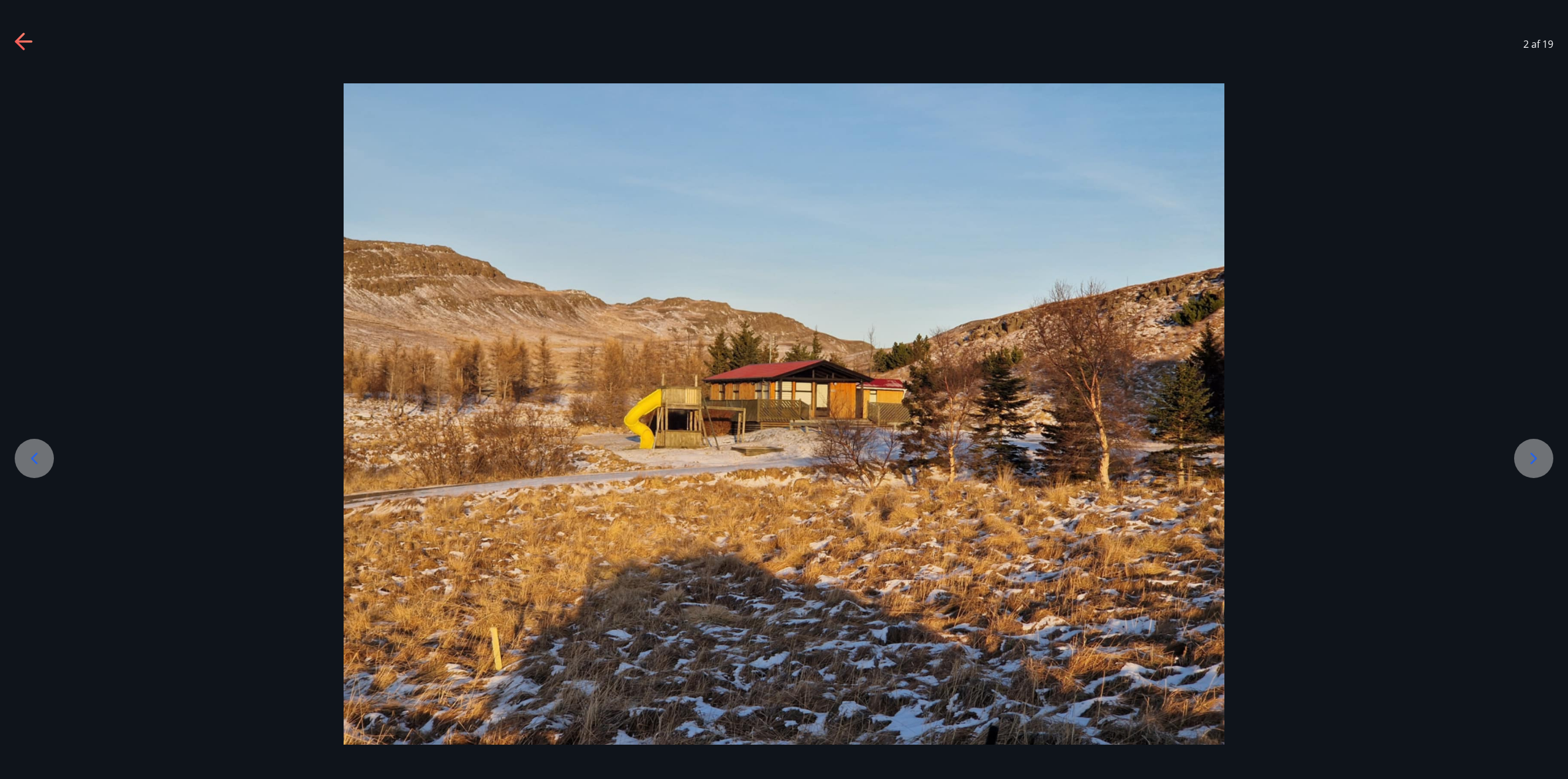
click at [31, 456] on icon at bounding box center [34, 458] width 20 height 20
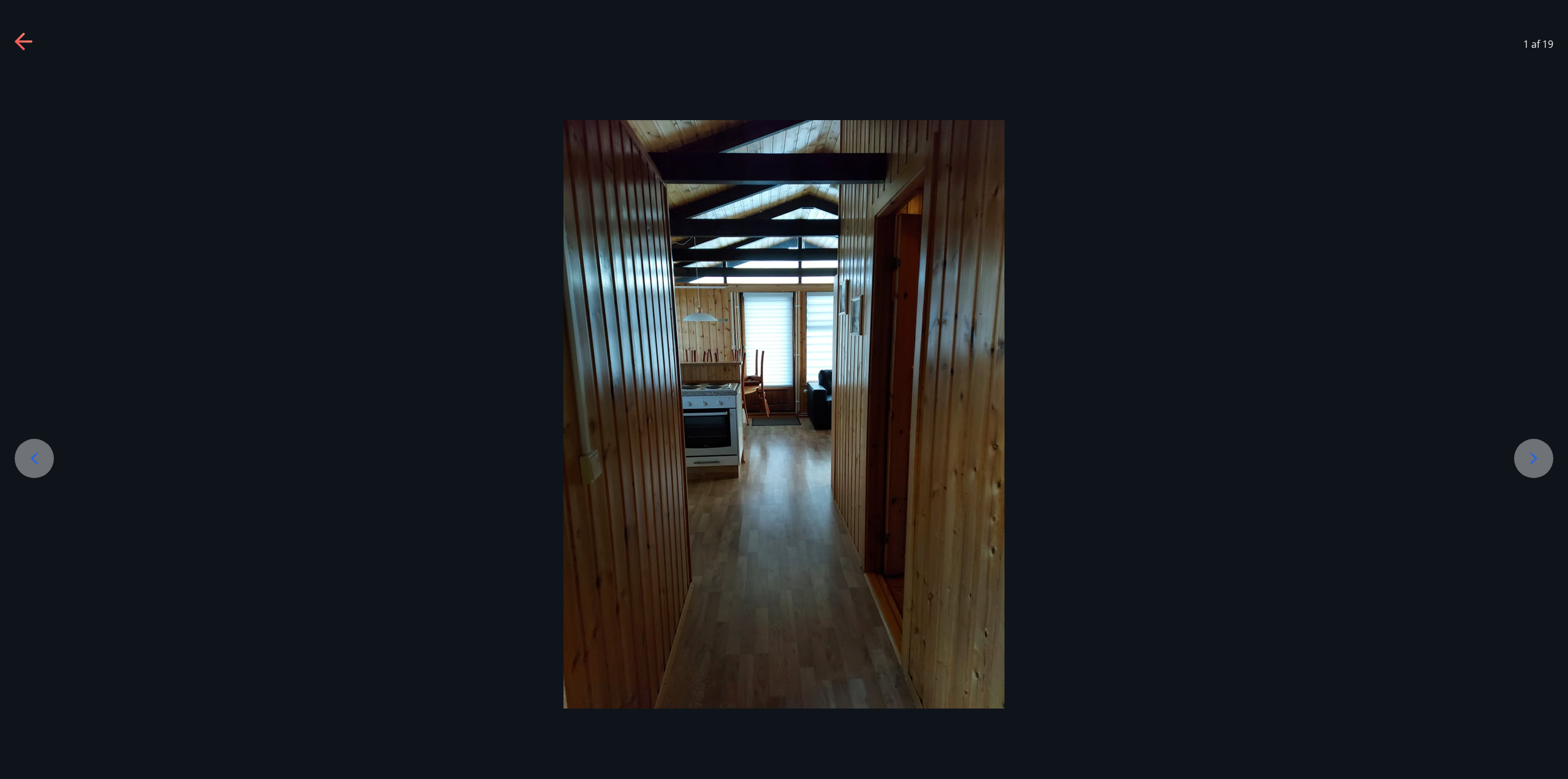
click at [31, 456] on icon at bounding box center [34, 458] width 20 height 20
click at [33, 453] on icon at bounding box center [34, 458] width 20 height 20
click at [30, 47] on icon at bounding box center [24, 42] width 20 height 20
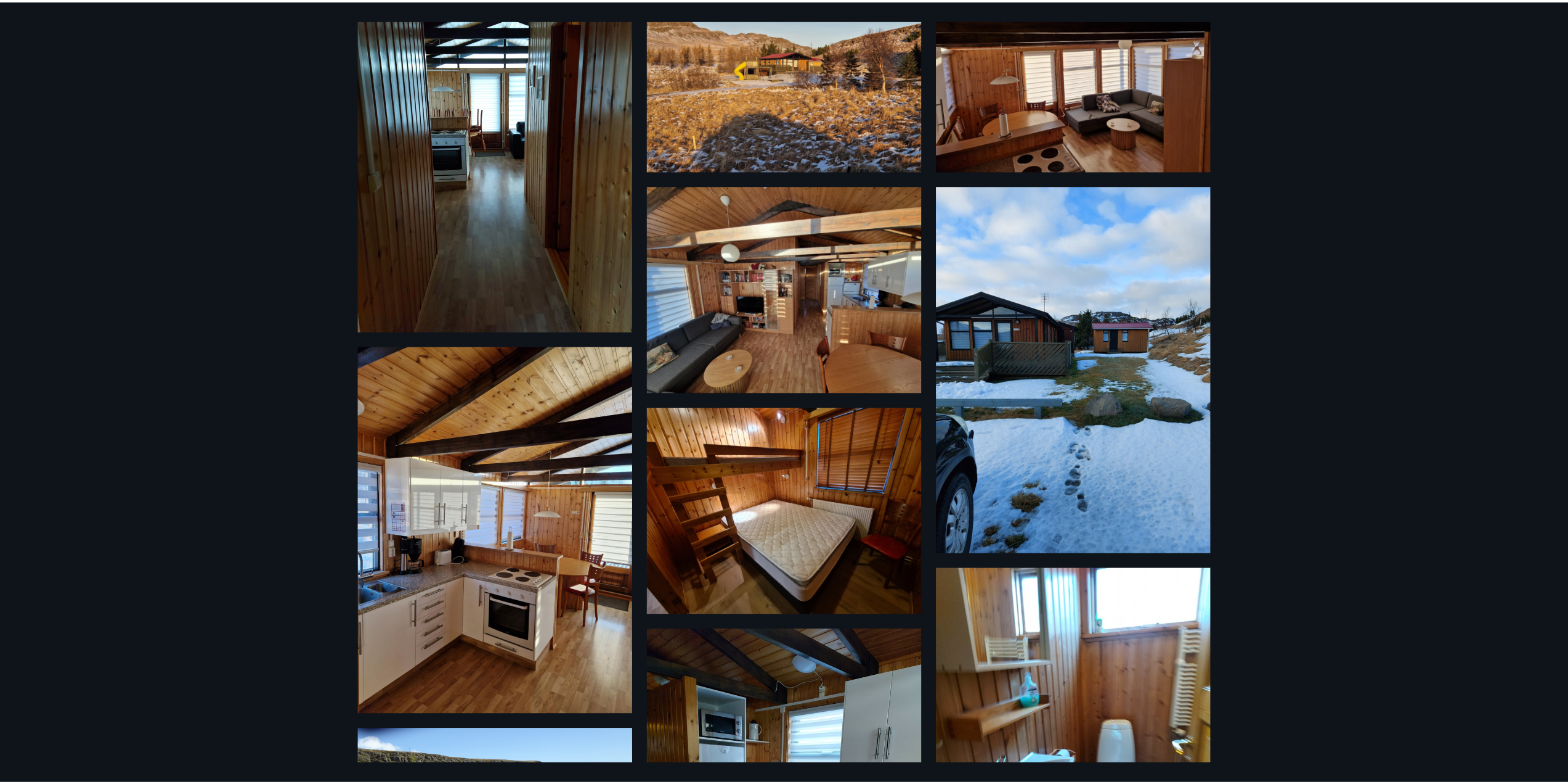
scroll to position [0, 0]
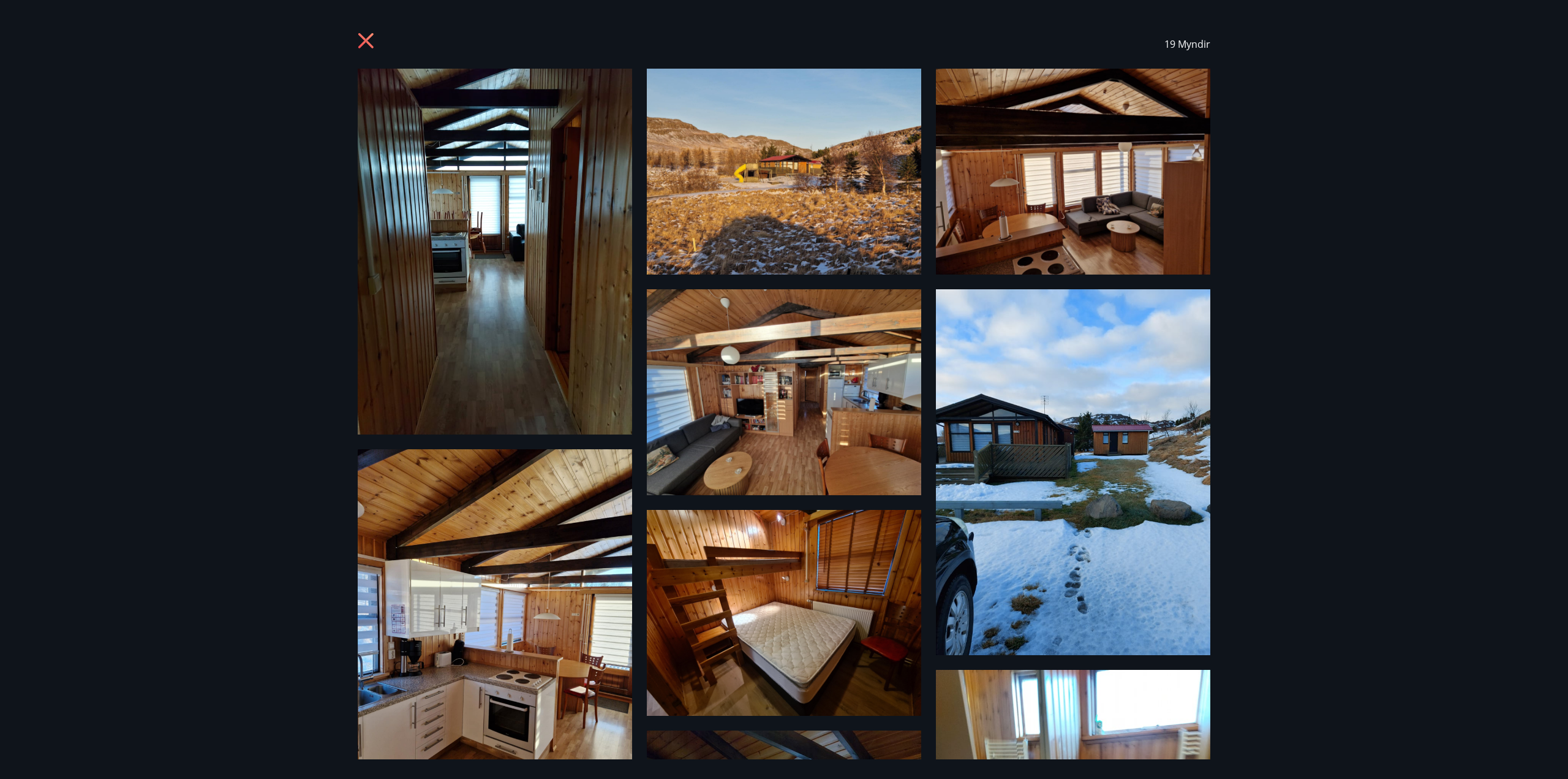
click at [803, 399] on img at bounding box center [784, 392] width 275 height 206
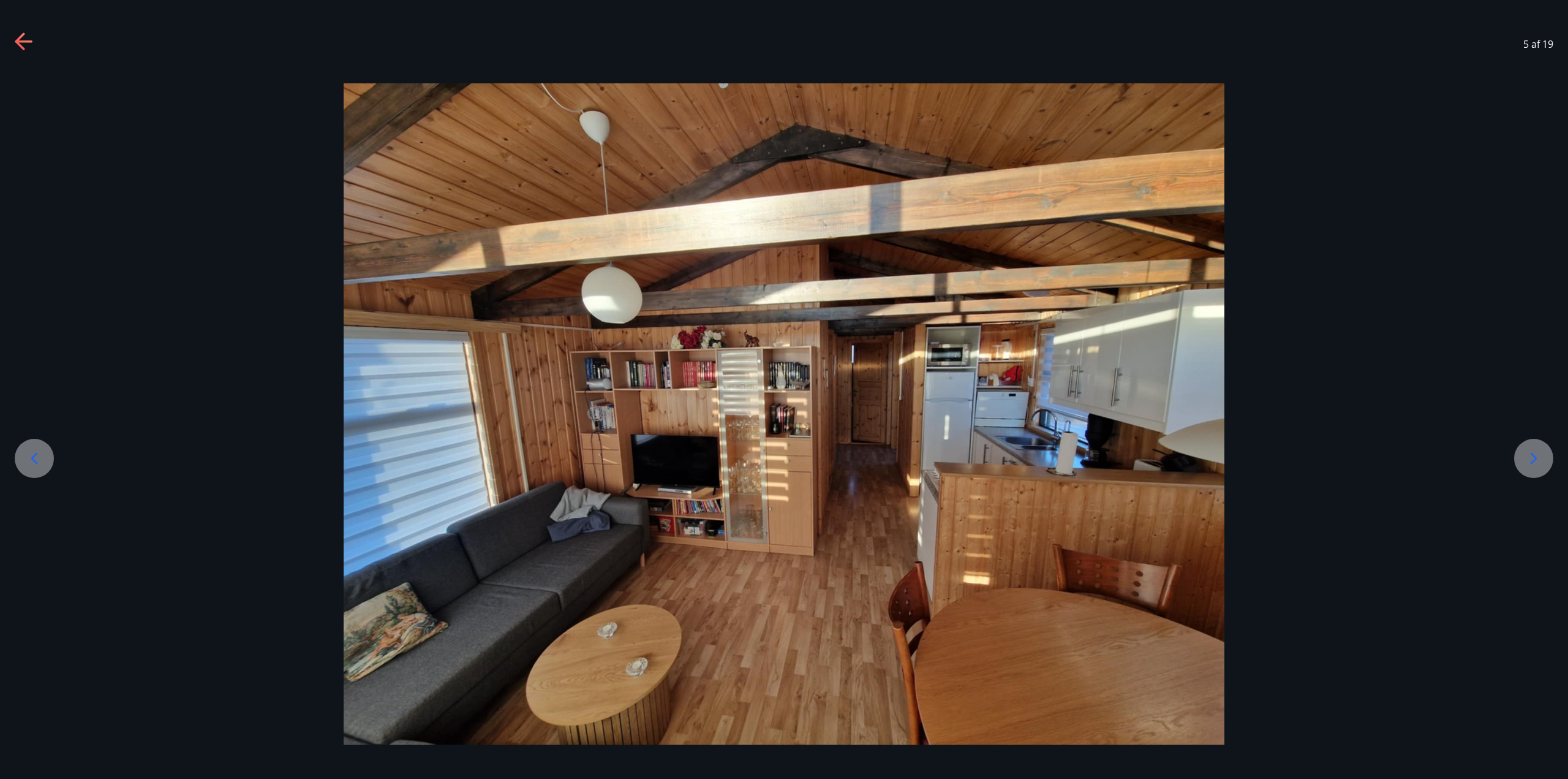
click at [161, 478] on div at bounding box center [784, 413] width 1568 height 661
click at [21, 40] on icon at bounding box center [23, 41] width 18 height 3
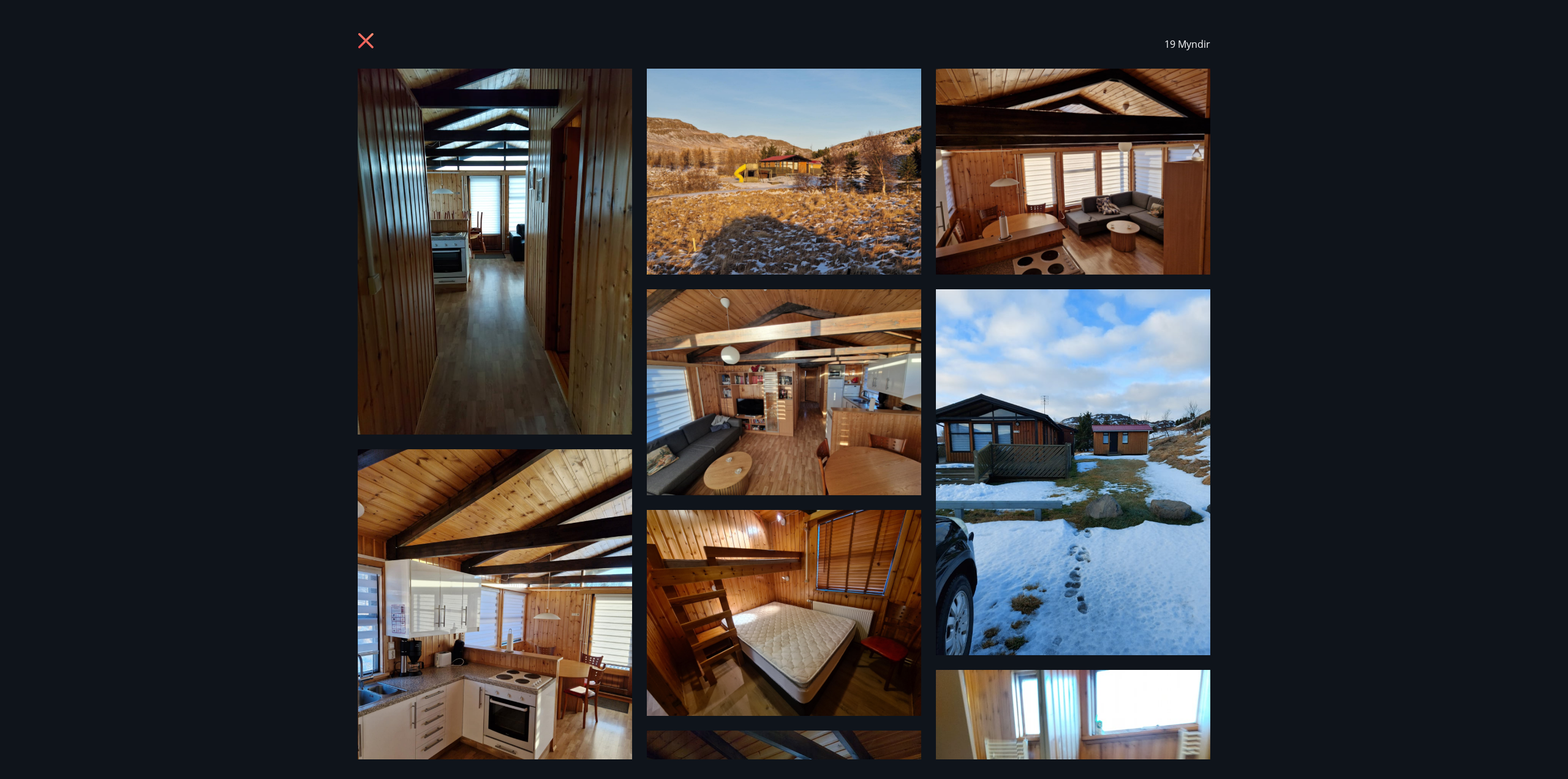
drag, startPoint x: 352, startPoint y: 43, endPoint x: 358, endPoint y: 45, distance: 6.3
click at [354, 43] on div "19 Myndir" at bounding box center [784, 44] width 882 height 49
click at [362, 45] on icon at bounding box center [367, 41] width 16 height 16
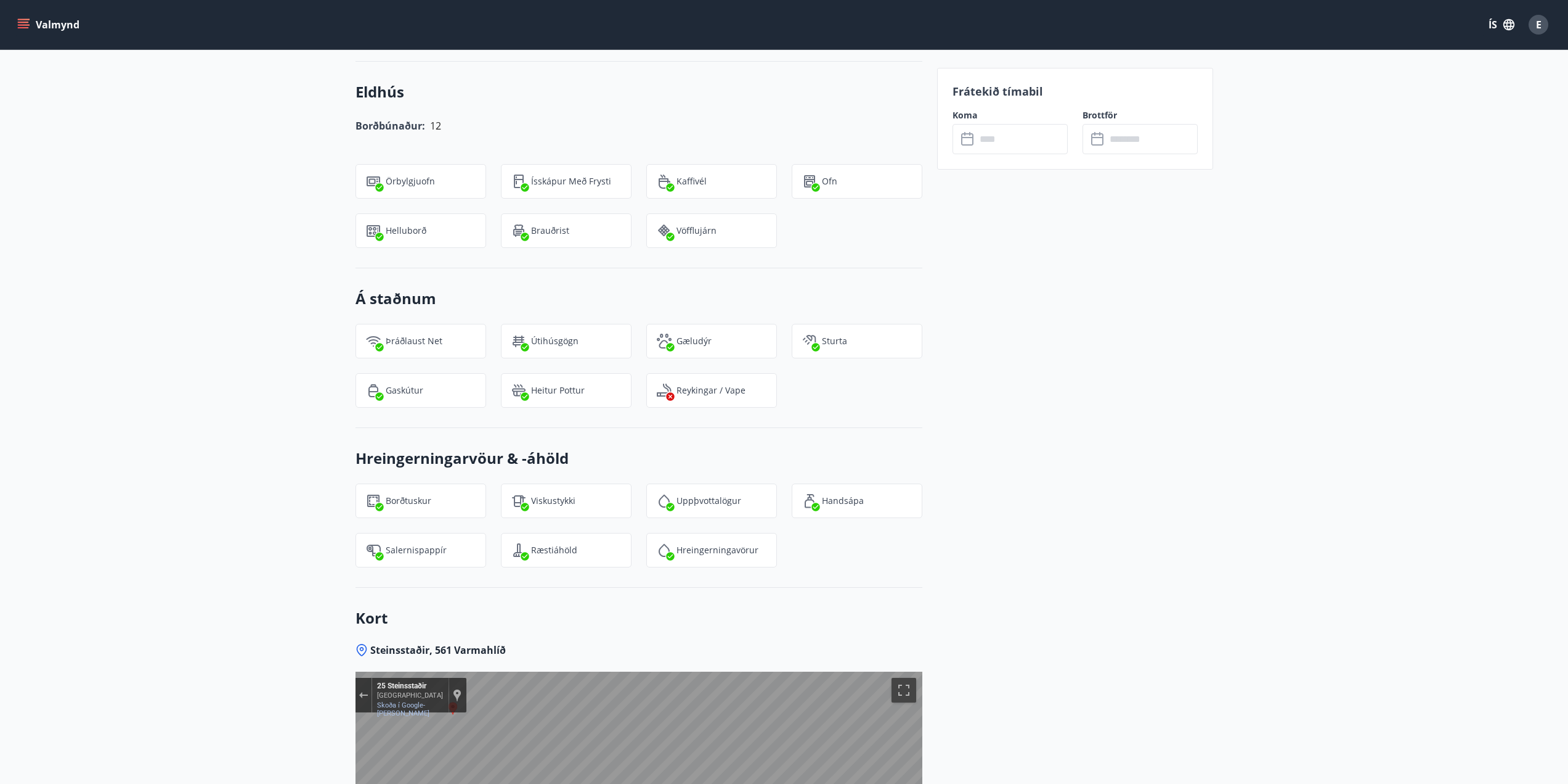
scroll to position [1582, 0]
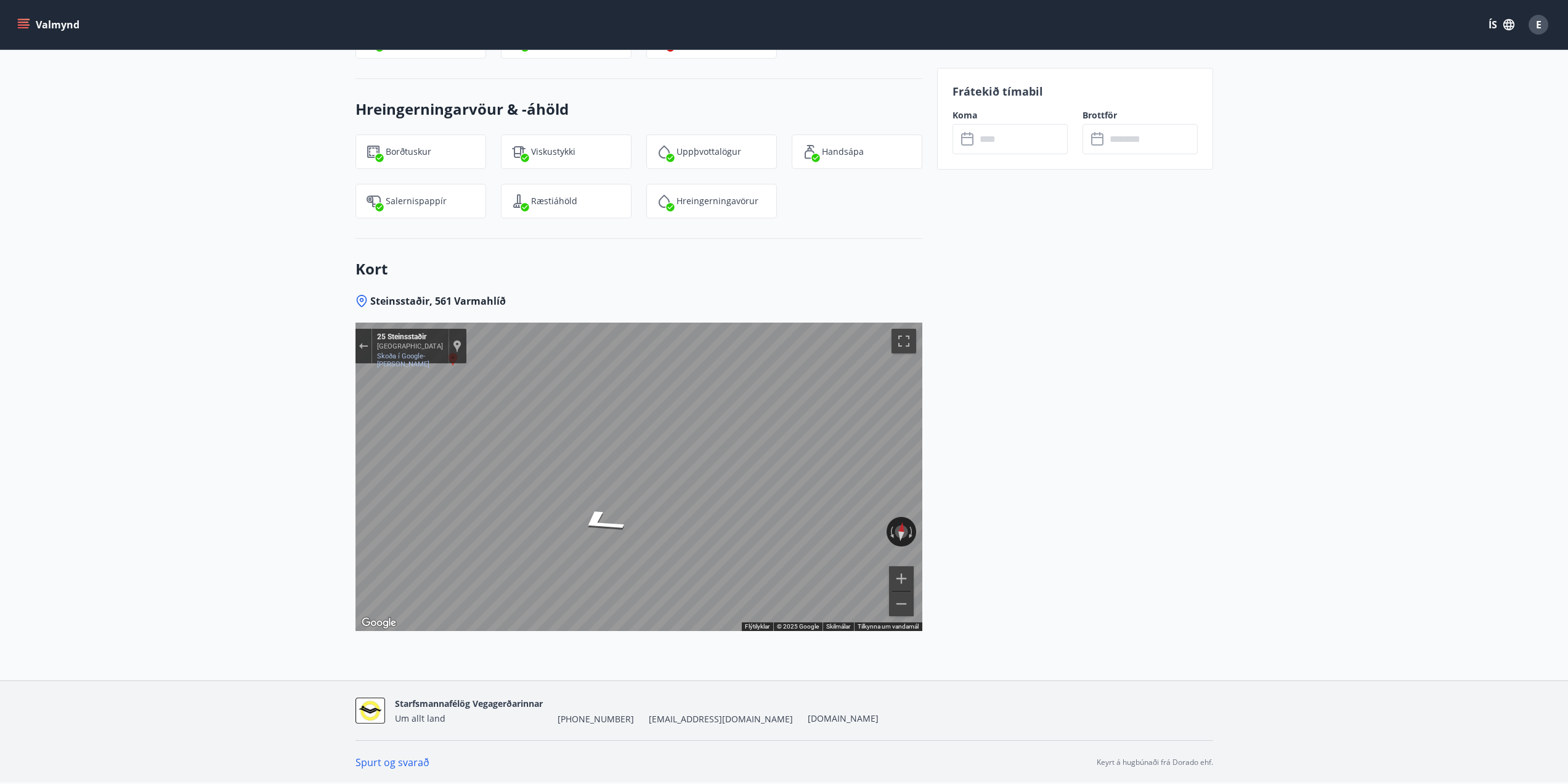
drag, startPoint x: 1045, startPoint y: 573, endPoint x: 1044, endPoint y: 592, distance: 19.0
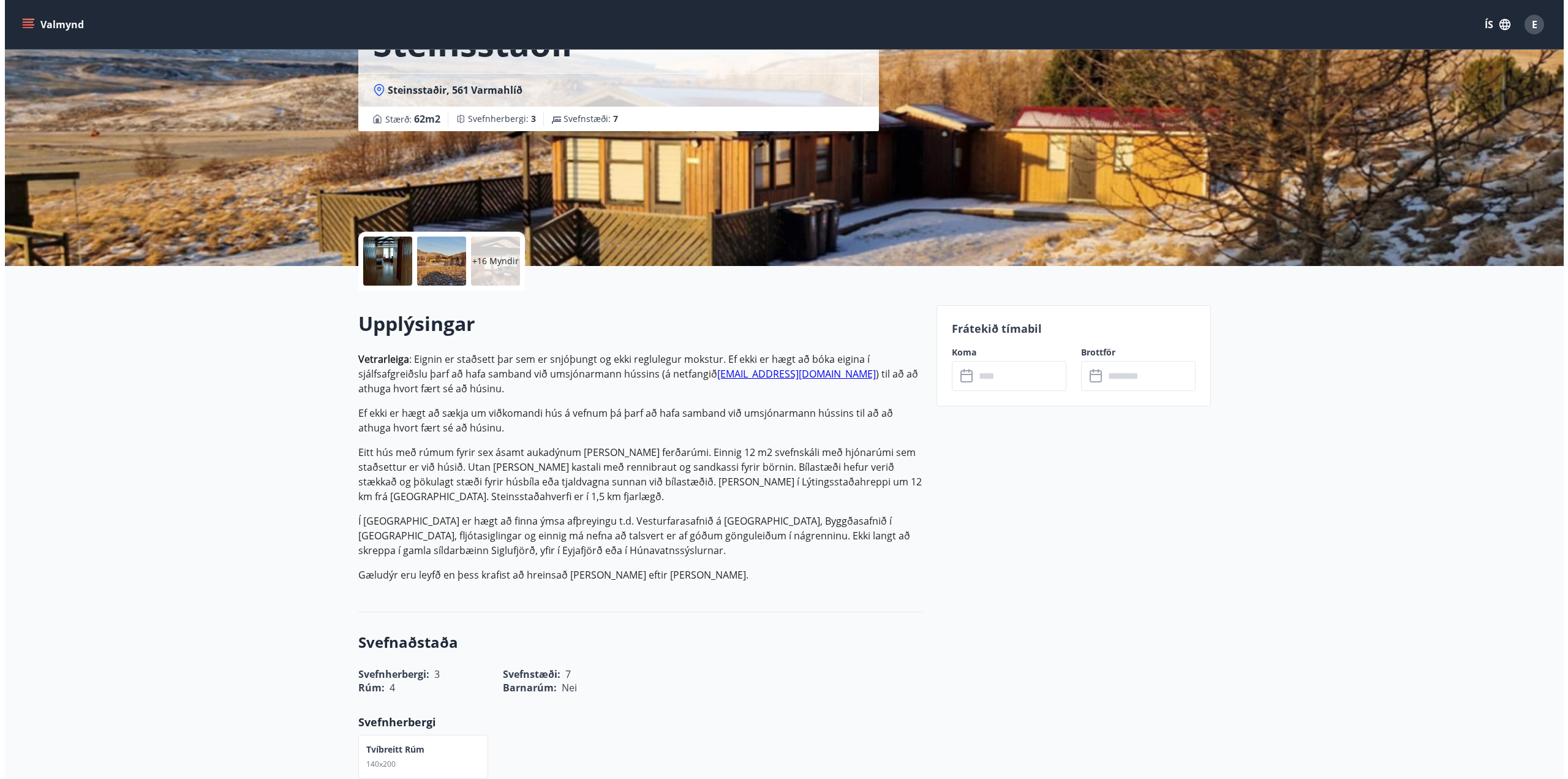
scroll to position [0, 0]
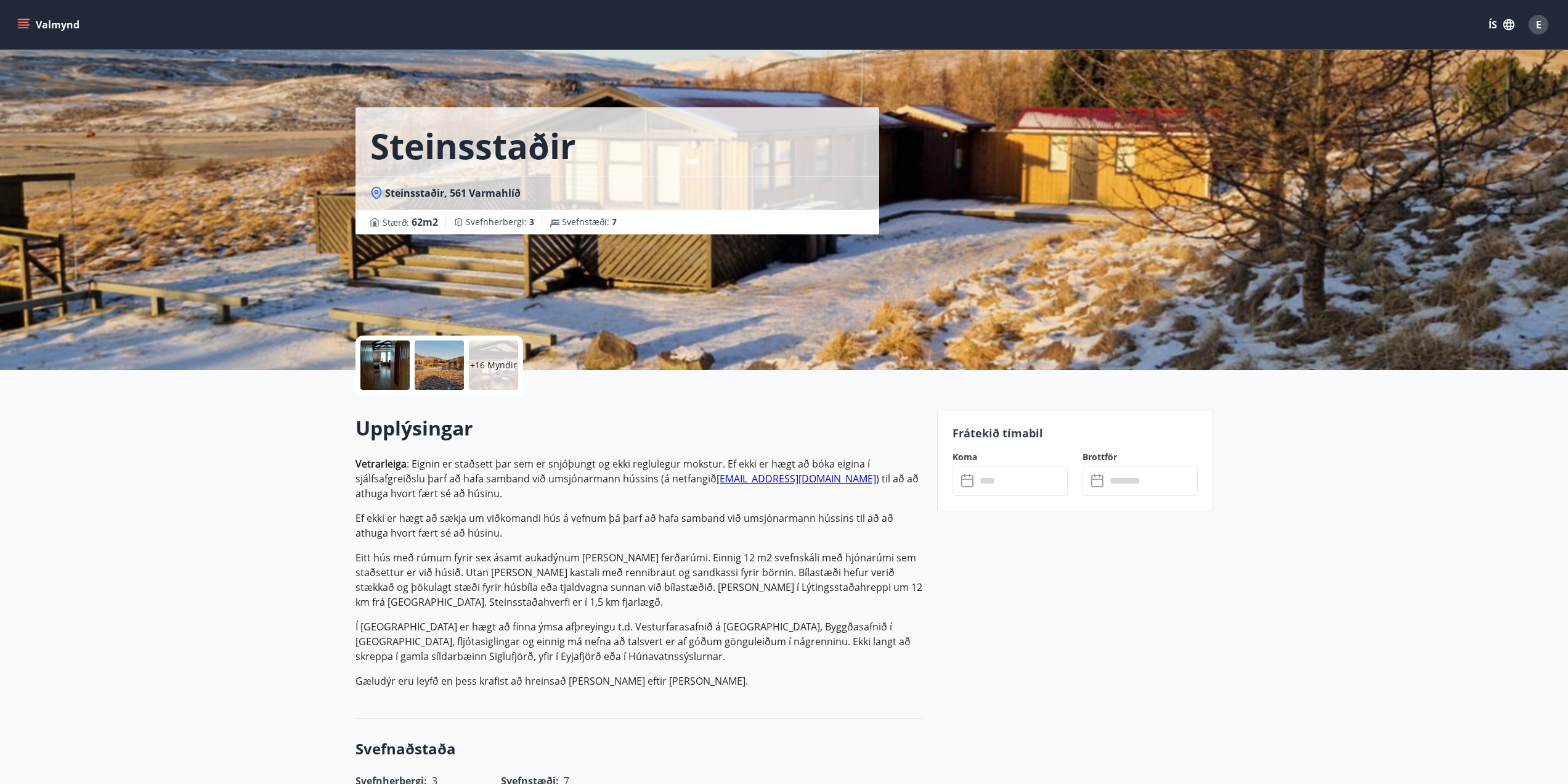
click at [495, 368] on p "+16 Myndir" at bounding box center [494, 365] width 47 height 13
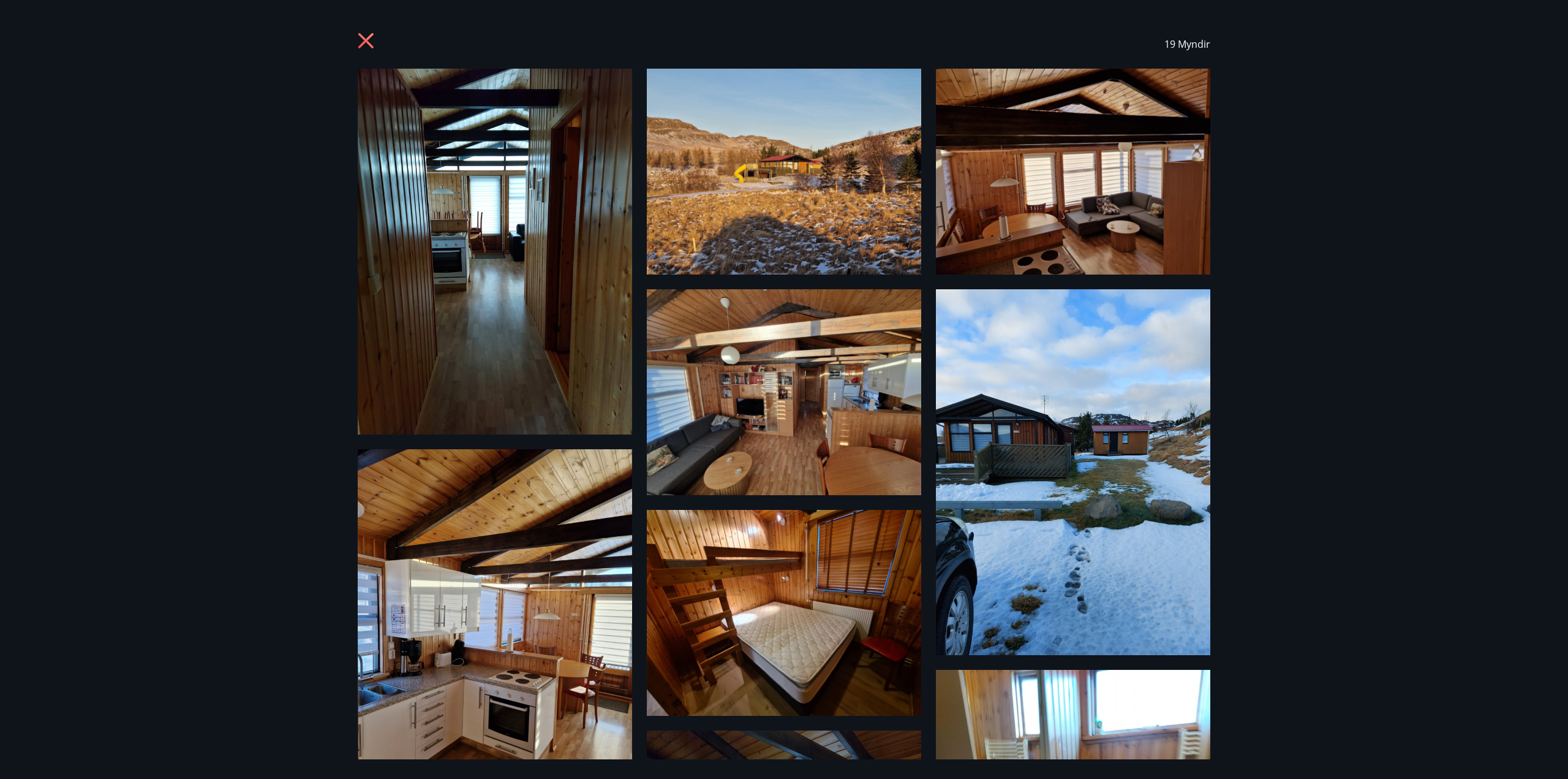
click at [823, 160] on img at bounding box center [784, 171] width 275 height 206
